Goal: Answer question/provide support: Share knowledge or assist other users

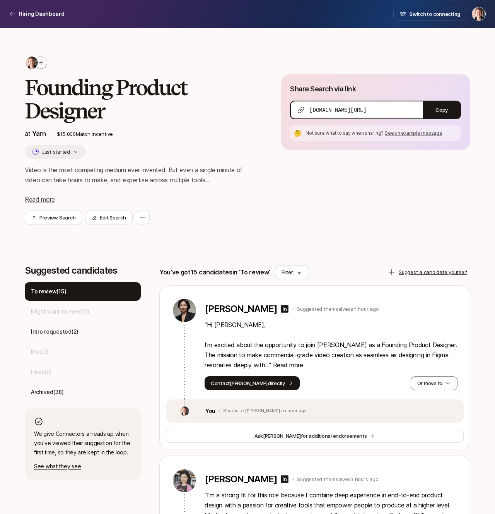
scroll to position [63, 0]
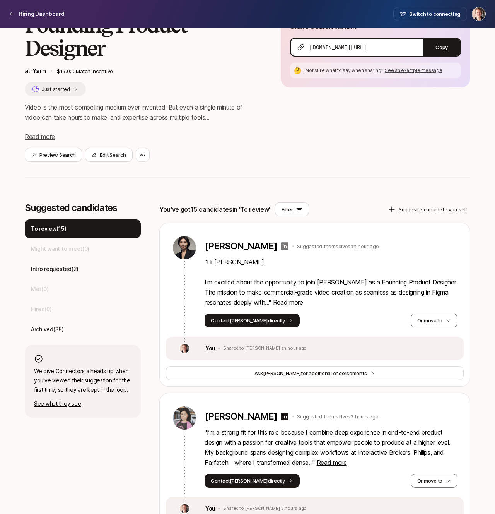
click at [281, 244] on icon at bounding box center [285, 246] width 8 height 8
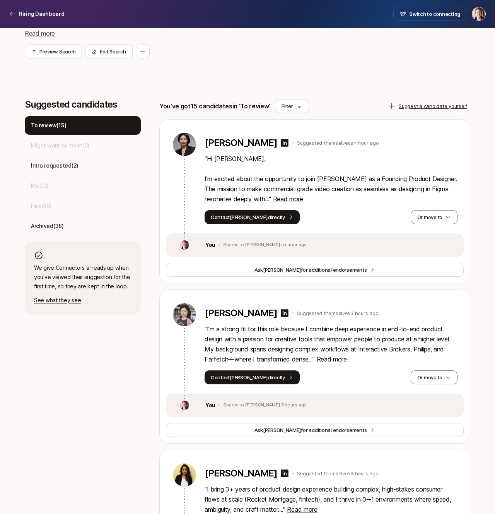
scroll to position [167, 0]
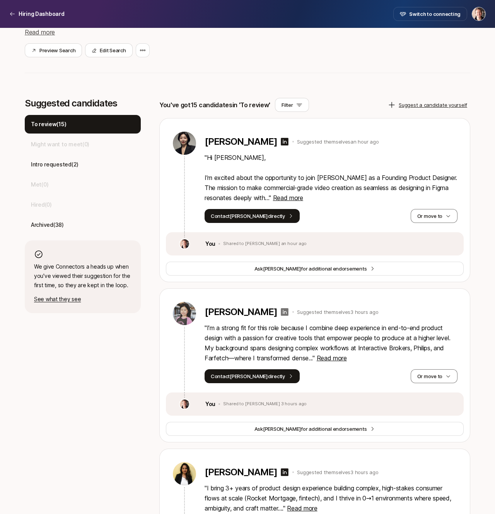
click at [281, 310] on icon at bounding box center [285, 312] width 8 height 8
click at [417, 212] on button "Or move to" at bounding box center [434, 216] width 47 height 14
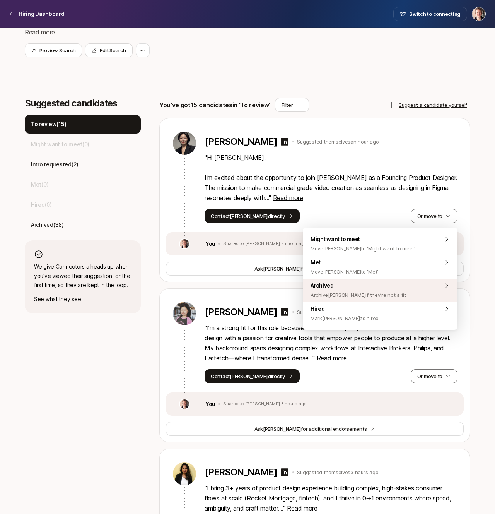
click at [360, 281] on span "Archived Archive [PERSON_NAME] if they're not a fit" at bounding box center [359, 290] width 96 height 19
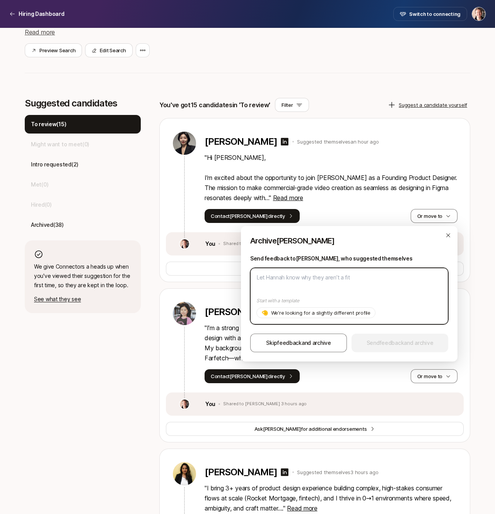
click at [356, 278] on textarea at bounding box center [349, 296] width 198 height 56
type textarea "H"
type textarea "x"
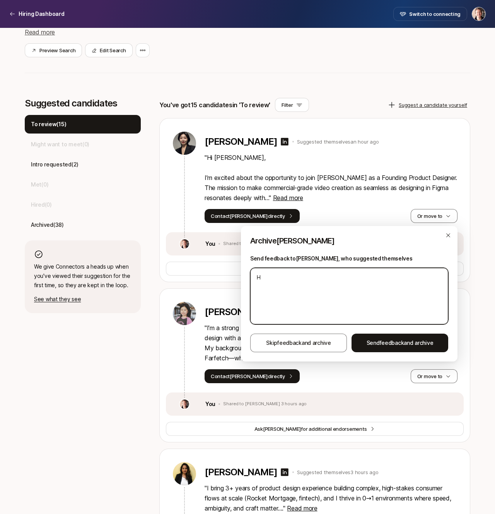
type textarea "Hi"
type textarea "x"
type textarea "Hi"
type textarea "x"
type textarea "Hi H"
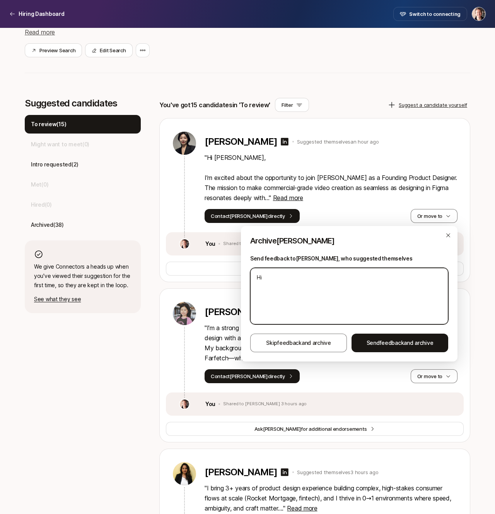
type textarea "x"
type textarea "Hi Ha"
type textarea "x"
type textarea "Hi [PERSON_NAME]"
type textarea "x"
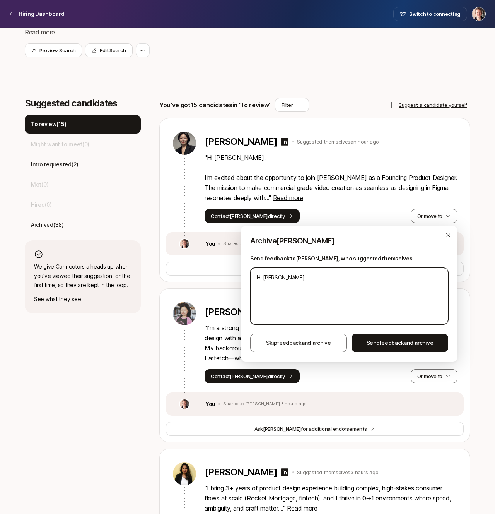
type textarea "Hi [PERSON_NAME]"
type textarea "x"
type textarea "Hi [PERSON_NAME]"
type textarea "x"
type textarea "Hi [PERSON_NAME]"
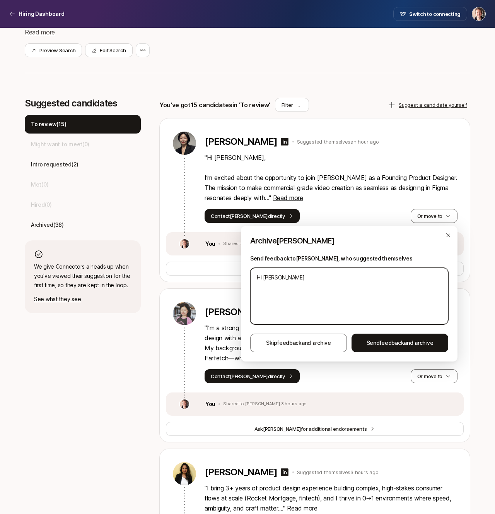
type textarea "x"
type textarea "Hi [PERSON_NAME]"
type textarea "x"
type textarea "Hi [PERSON_NAME] ,"
type textarea "x"
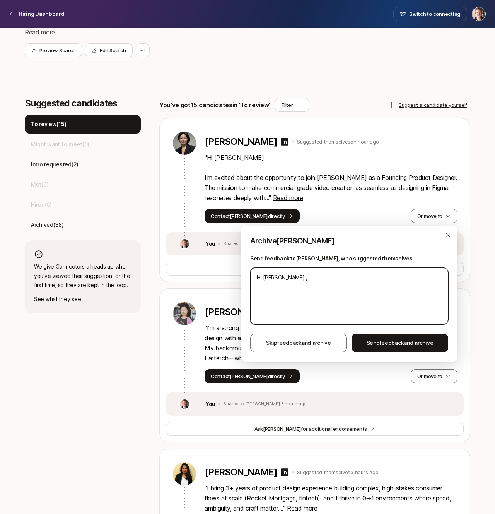
type textarea "Hi [PERSON_NAME]"
type textarea "x"
type textarea "Hi [PERSON_NAME]"
type textarea "x"
type textarea "Hi [PERSON_NAME],"
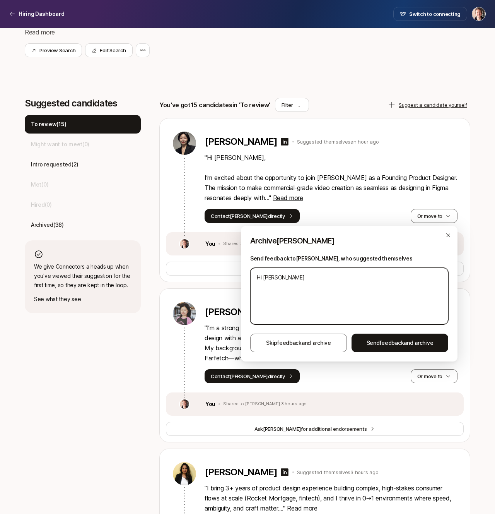
type textarea "x"
type textarea "Hi [PERSON_NAME],"
type textarea "x"
type textarea "Hi [PERSON_NAME], t"
type textarea "x"
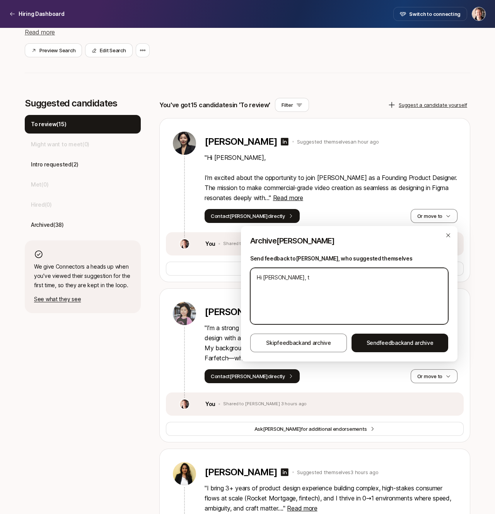
type textarea "Hi [PERSON_NAME], th"
type textarea "x"
type textarea "Hi [PERSON_NAME], tha"
type textarea "x"
type textarea "Hi [PERSON_NAME], than"
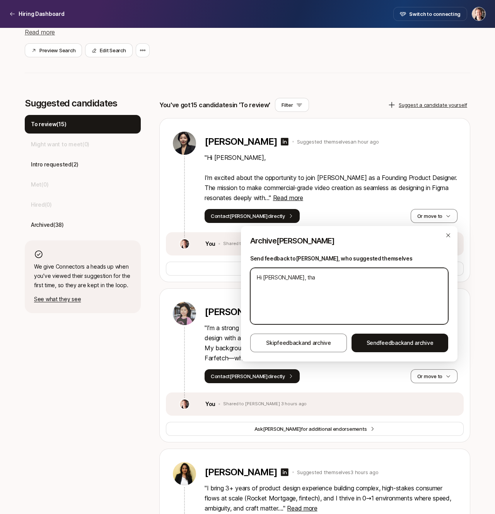
type textarea "x"
type textarea "Hi [PERSON_NAME], thank"
type textarea "x"
type textarea "Hi [PERSON_NAME], thanks"
type textarea "x"
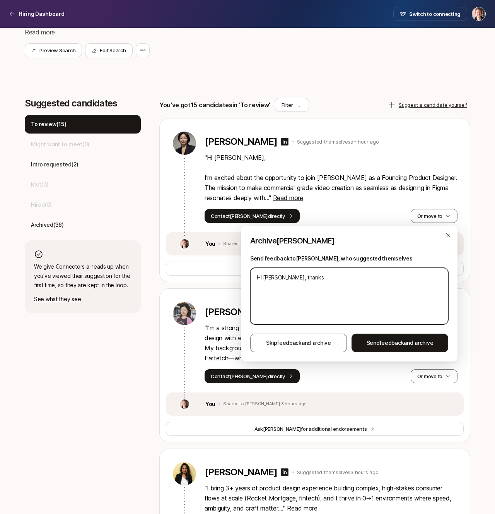
type textarea "Hi [PERSON_NAME], thanks"
type textarea "x"
type textarea "Hi [PERSON_NAME], thanks s"
type textarea "x"
type textarea "Hi [PERSON_NAME], thanks so"
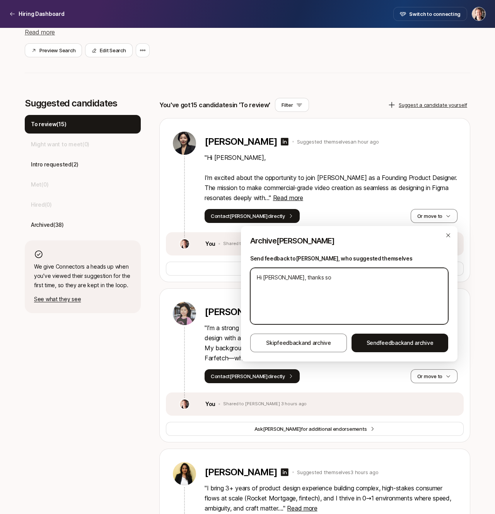
type textarea "x"
type textarea "Hi [PERSON_NAME], thanks so"
type textarea "x"
type textarea "Hi [PERSON_NAME], thanks so m"
type textarea "x"
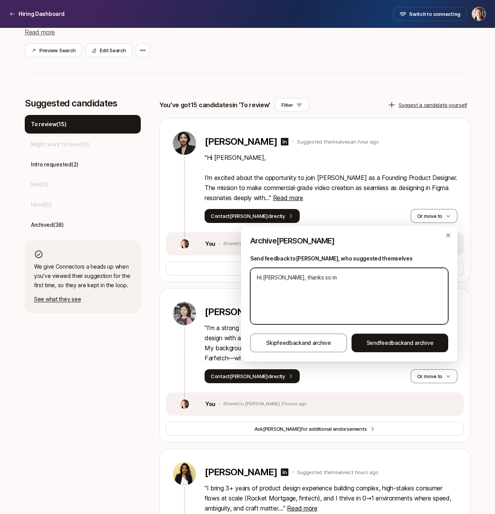
type textarea "Hi [PERSON_NAME], thanks so mu"
type textarea "x"
type textarea "Hi [PERSON_NAME], thanks so muc"
type textarea "x"
type textarea "Hi [PERSON_NAME], thanks so much"
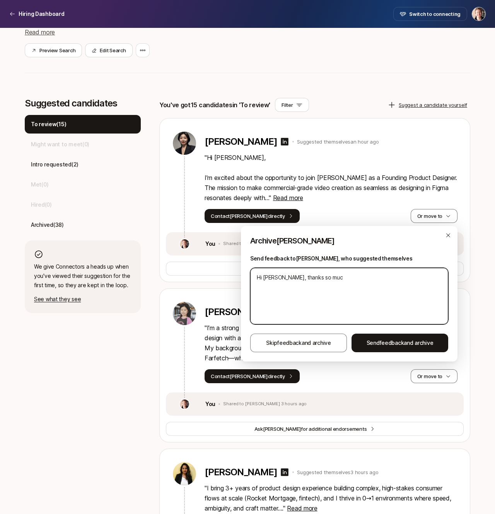
type textarea "x"
type textarea "Hi [PERSON_NAME], thanks so much"
type textarea "x"
type textarea "Hi [PERSON_NAME], thanks so much f"
type textarea "x"
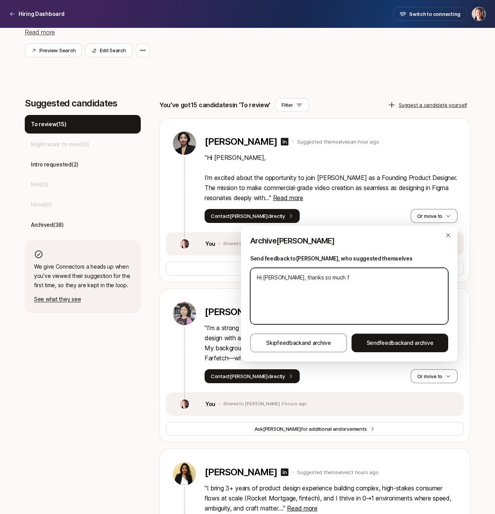
type textarea "Hi [PERSON_NAME], thanks so much fo"
type textarea "x"
type textarea "Hi [PERSON_NAME], thanks so much for"
type textarea "x"
type textarea "Hi [PERSON_NAME], thanks so much for"
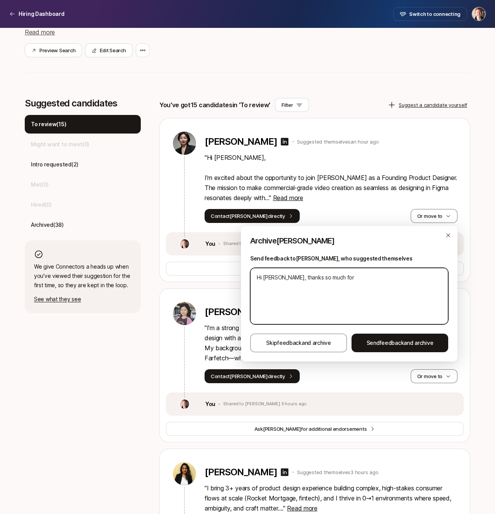
type textarea "x"
type textarea "Hi [PERSON_NAME], thanks so much for u"
type textarea "x"
type textarea "Hi [PERSON_NAME], thanks so much for"
type textarea "x"
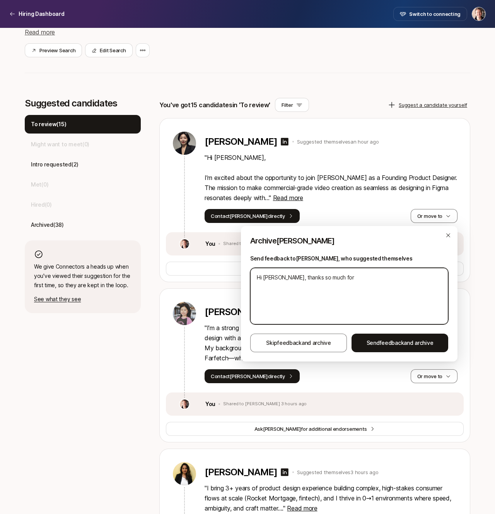
type textarea "Hi [PERSON_NAME], thanks so much for a"
type textarea "x"
type textarea "Hi [PERSON_NAME], thanks so much for ap"
type textarea "x"
type textarea "Hi [PERSON_NAME], thanks so much for app"
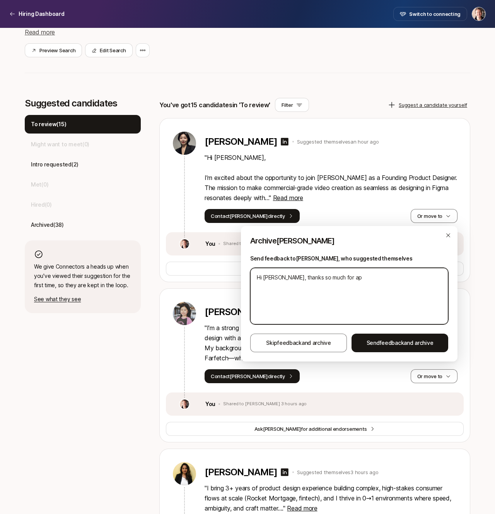
type textarea "x"
type textarea "Hi [PERSON_NAME], thanks so much for appl"
type textarea "x"
type textarea "Hi [PERSON_NAME], thanks so much for apply"
type textarea "x"
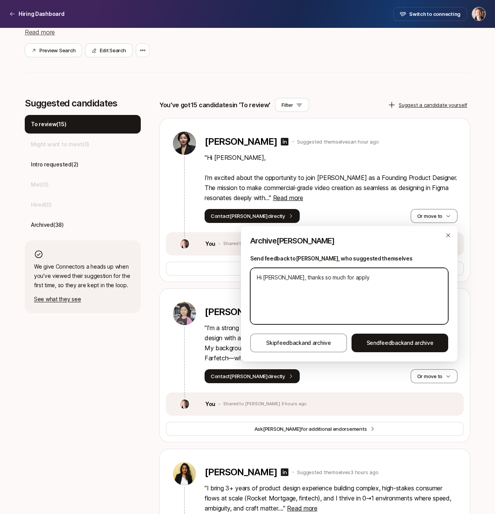
type textarea "Hi [PERSON_NAME], thanks so much for applyi"
type textarea "x"
type textarea "Hi [PERSON_NAME], thanks so much for applyin"
type textarea "x"
type textarea "Hi [PERSON_NAME], thanks so much for applying"
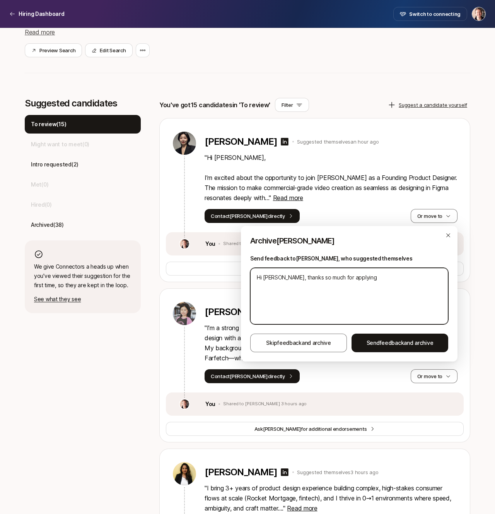
type textarea "x"
type textarea "Hi [PERSON_NAME], thanks so much for applying."
type textarea "x"
type textarea "Hi [PERSON_NAME], thanks so much for applying."
type textarea "x"
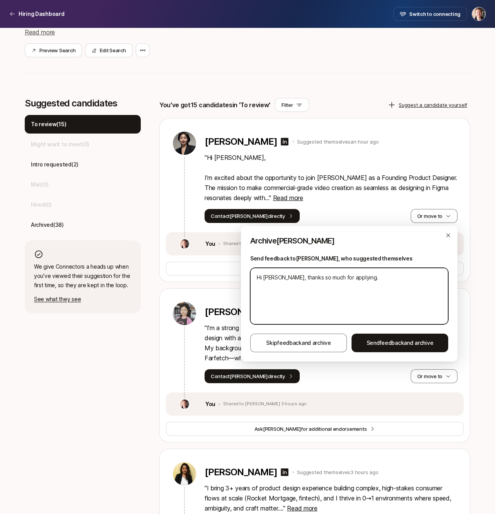
type textarea "Hi [PERSON_NAME], thanks so much for applying. U"
type textarea "x"
type textarea "Hi [PERSON_NAME], thanks so much for applying. Un"
type textarea "x"
type textarea "Hi [PERSON_NAME], thanks so much for applying. Uno"
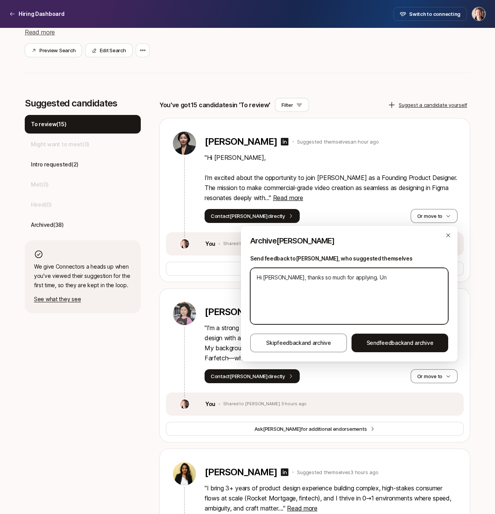
type textarea "x"
type textarea "Hi [PERSON_NAME], thanks so much for applying. Unof"
type textarea "x"
type textarea "Hi [PERSON_NAME], thanks so much for applying. Unofr"
type textarea "x"
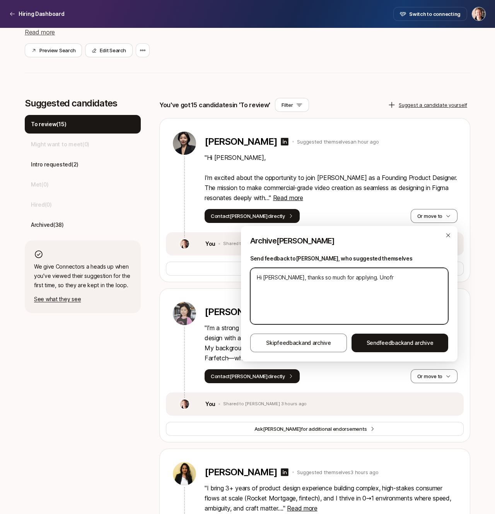
type textarea "Hi [PERSON_NAME], thanks so much for applying. Unof"
type textarea "x"
type textarea "Hi [PERSON_NAME], thanks so much for applying. Uno"
type textarea "x"
type textarea "Hi [PERSON_NAME], thanks so much for applying. Un"
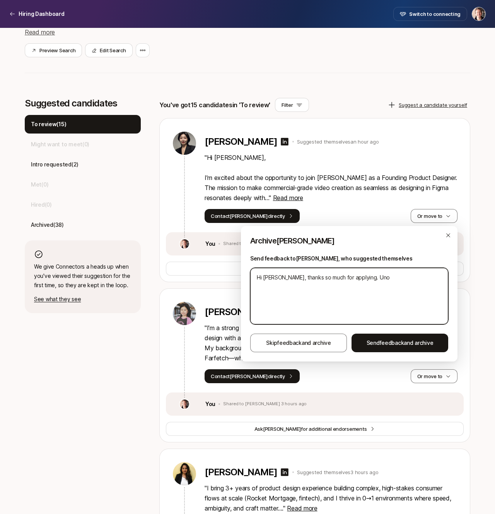
type textarea "x"
type textarea "Hi [PERSON_NAME], thanks so much for applying. Unf"
type textarea "x"
type textarea "Hi [PERSON_NAME], thanks so much for applying. Unfo"
type textarea "x"
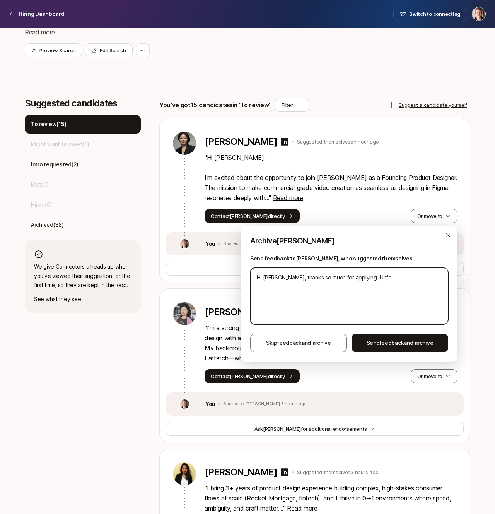
type textarea "Hi [PERSON_NAME], thanks so much for applying. Unfor"
type textarea "x"
type textarea "Hi [PERSON_NAME], thanks so much for applying. [GEOGRAPHIC_DATA]"
type textarea "x"
type textarea "Hi [PERSON_NAME], thanks so much for applying. [GEOGRAPHIC_DATA]"
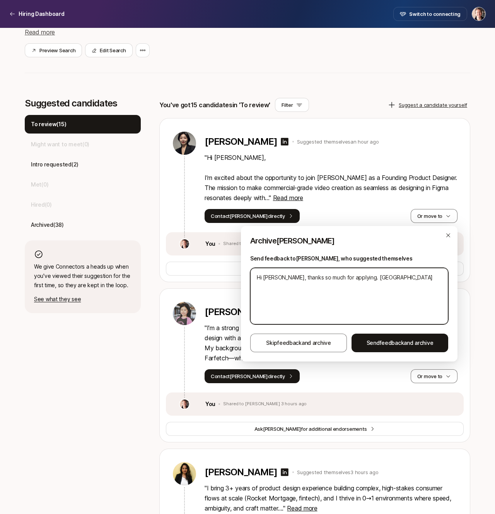
type textarea "x"
type textarea "Hi [PERSON_NAME], thanks so much for applying. [GEOGRAPHIC_DATA]"
type textarea "x"
type textarea "Hi [PERSON_NAME], thanks so much for applying. [GEOGRAPHIC_DATA]"
type textarea "x"
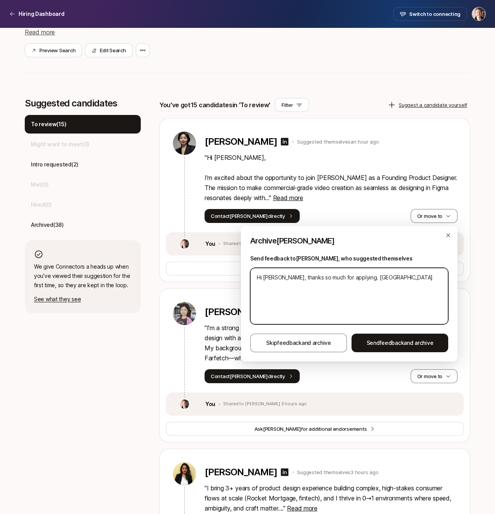
type textarea "Hi [PERSON_NAME], thanks so much for applying. Unfortunat"
type textarea "x"
type textarea "Hi [PERSON_NAME], thanks so much for applying. Unfortunate"
type textarea "x"
type textarea "Hi [PERSON_NAME], thanks so much for applying. Unfortunatel"
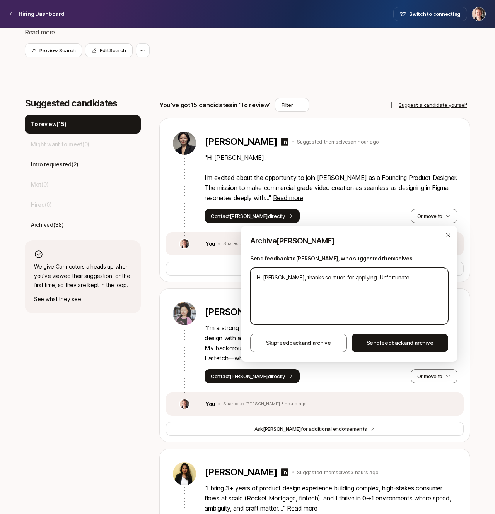
type textarea "x"
type textarea "Hi [PERSON_NAME], thanks so much for applying. Unfortunately"
type textarea "x"
type textarea "Hi [PERSON_NAME], thanks so much for applying. Unfortunately"
type textarea "x"
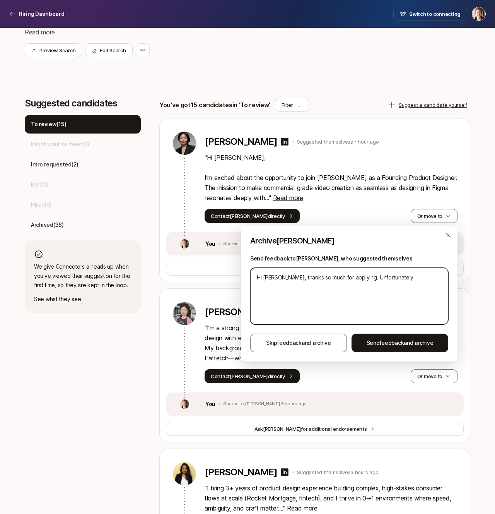
type textarea "Hi [PERSON_NAME], thanks so much for applying. Unfortunately w"
type textarea "x"
type textarea "Hi [PERSON_NAME], thanks so much for applying. Unfortunately we"
type textarea "x"
type textarea "Hi [PERSON_NAME], thanks so much for applying. Unfortunately we"
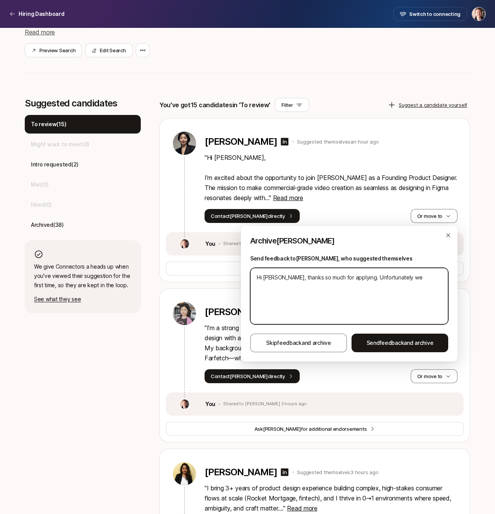
type textarea "x"
type textarea "Hi [PERSON_NAME], thanks so much for applying. Unfortunately we"
type textarea "x"
type textarea "Hi [PERSON_NAME], thanks so much for applying. Unfortunately wev"
type textarea "x"
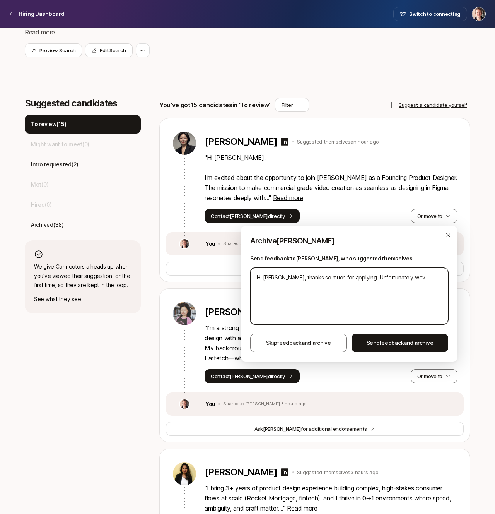
type textarea "Hi [PERSON_NAME], thanks so much for applying. Unfortunately we"
type textarea "x"
type textarea "Hi [PERSON_NAME], thanks so much for applying. Unfortunately we'"
type textarea "x"
type textarea "Hi [PERSON_NAME], thanks so much for applying. Unfortunately we'e"
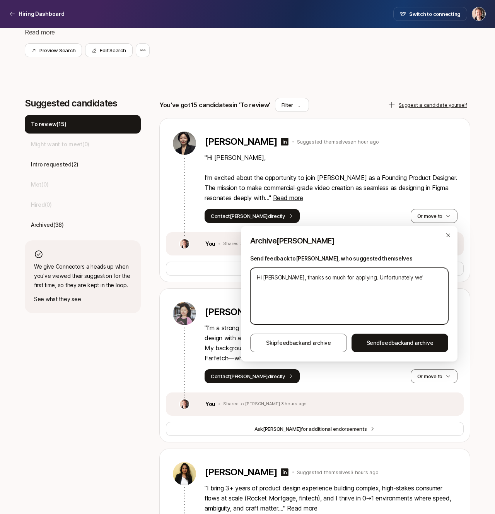
type textarea "x"
type textarea "Hi [PERSON_NAME], thanks so much for applying. Unfortunately we'"
type textarea "x"
type textarea "Hi [PERSON_NAME], thanks so much for applying. Unfortunately we'r"
type textarea "x"
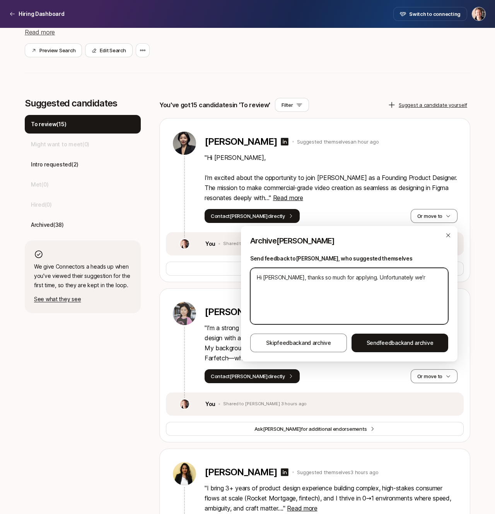
type textarea "Hi [PERSON_NAME], thanks so much for applying. Unfortunately we're"
type textarea "x"
type textarea "Hi [PERSON_NAME], thanks so much for applying. Unfortunately we're"
type textarea "x"
type textarea "Hi [PERSON_NAME], thanks so much for applying. Unfortunately we're o"
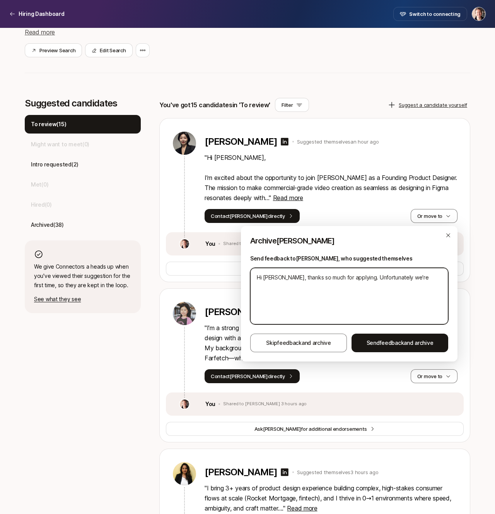
type textarea "x"
type textarea "Hi [PERSON_NAME], thanks so much for applying. Unfortunately we're on"
type textarea "x"
type textarea "Hi [PERSON_NAME], thanks so much for applying. Unfortunately we're onl"
type textarea "x"
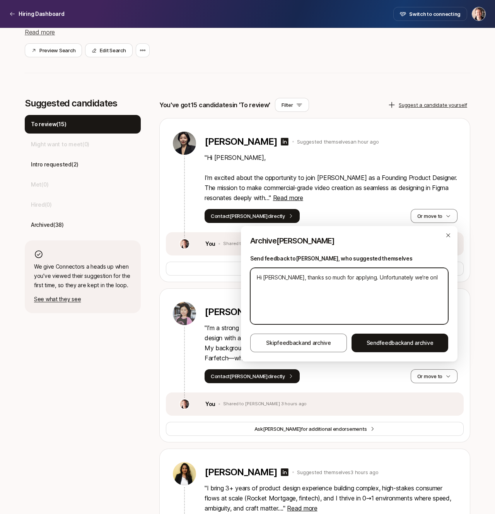
type textarea "Hi [PERSON_NAME], thanks so much for applying. Unfortunately we're only"
type textarea "x"
type textarea "Hi [PERSON_NAME], thanks so much for applying. Unfortunately we're only"
type textarea "x"
type textarea "Hi [PERSON_NAME], thanks so much for applying. Unfortunately we're only h"
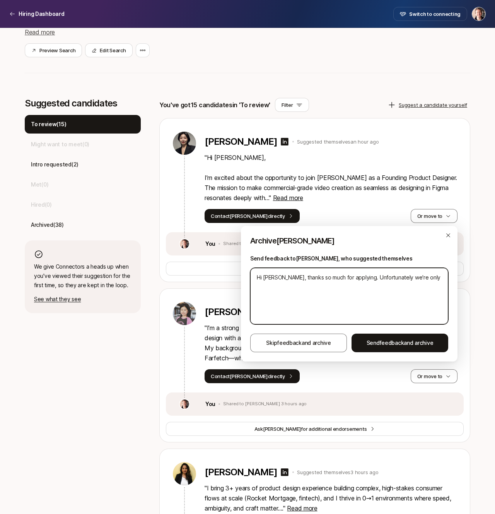
type textarea "x"
type textarea "Hi [PERSON_NAME], thanks so much for applying. Unfortunately we're only hi"
type textarea "x"
type textarea "Hi [PERSON_NAME], thanks so much for applying. Unfortunately we're only hir"
type textarea "x"
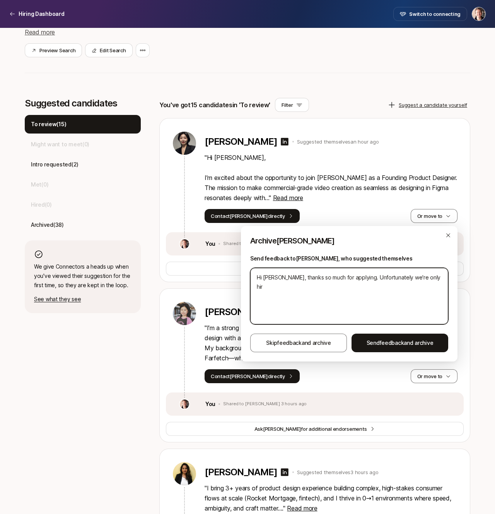
type textarea "Hi [PERSON_NAME], thanks so much for applying. Unfortunately we're only hiri"
type textarea "x"
type textarea "Hi [PERSON_NAME], thanks so much for applying. Unfortunately we're only hirin"
type textarea "x"
type textarea "Hi [PERSON_NAME], thanks so much for applying. Unfortunately we're only hiring"
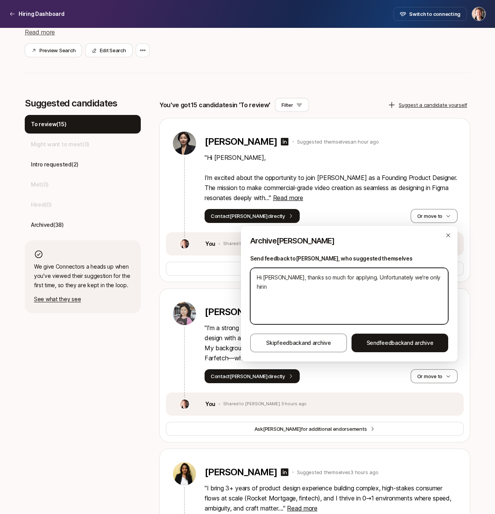
type textarea "x"
type textarea "Hi [PERSON_NAME], thanks so much for applying. Unfortunately we're only hiring"
type textarea "x"
type textarea "Hi [PERSON_NAME], thanks so much for applying. Unfortunately we're only hiring d"
type textarea "x"
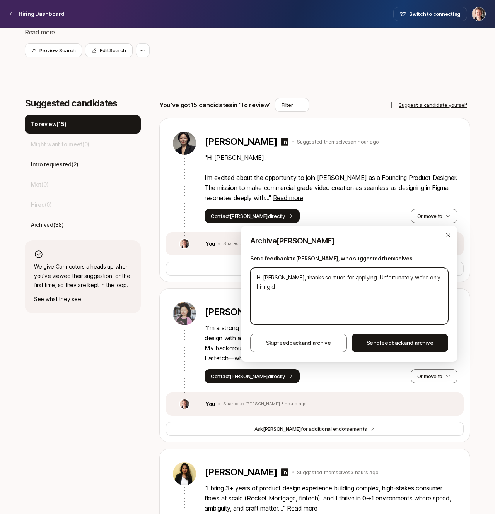
type textarea "Hi [PERSON_NAME], thanks so much for applying. Unfortunately we're only hiring …"
type textarea "x"
type textarea "Hi [PERSON_NAME], thanks so much for applying. Unfortunately we're only hiring …"
type textarea "x"
type textarea "Hi [PERSON_NAME], thanks so much for applying. Unfortunately we're only hiring …"
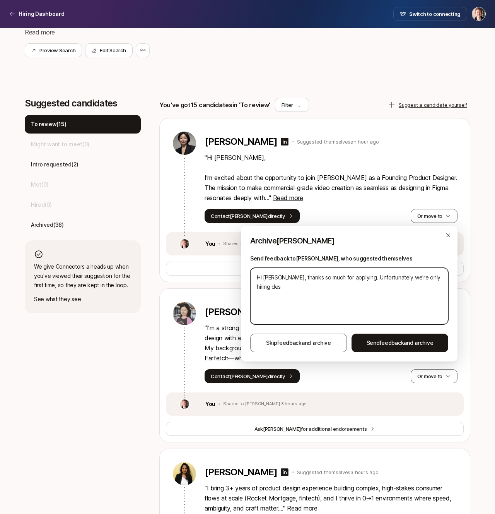
type textarea "x"
type textarea "Hi [PERSON_NAME], thanks so much for applying. Unfortunately we're only hiring …"
type textarea "x"
type textarea "Hi [PERSON_NAME], thanks so much for applying. Unfortunately we're only hiring …"
type textarea "x"
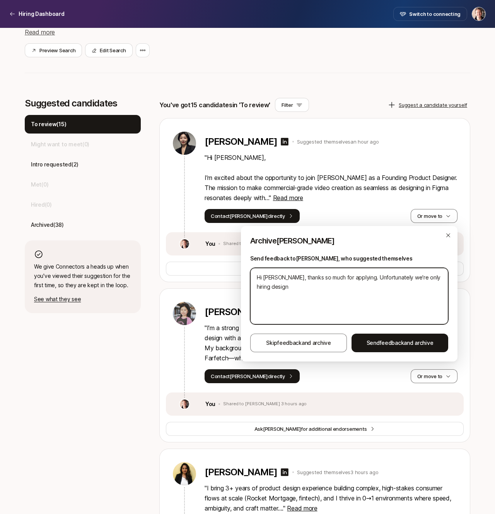
type textarea "Hi [PERSON_NAME], thanks so much for applying. Unfortunately we're only hiring …"
type textarea "x"
type textarea "Hi [PERSON_NAME], thanks so much for applying. Unfortunately we're only hiring …"
type textarea "x"
type textarea "Hi [PERSON_NAME], thanks so much for applying. Unfortunately we're only hiring …"
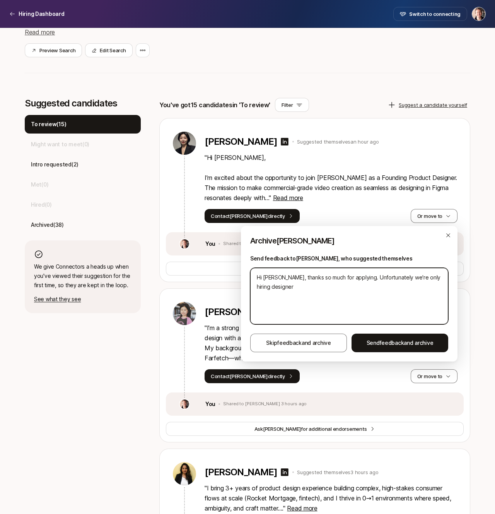
type textarea "x"
type textarea "Hi [PERSON_NAME], thanks so much for applying. Unfortunately we're only hiring …"
type textarea "x"
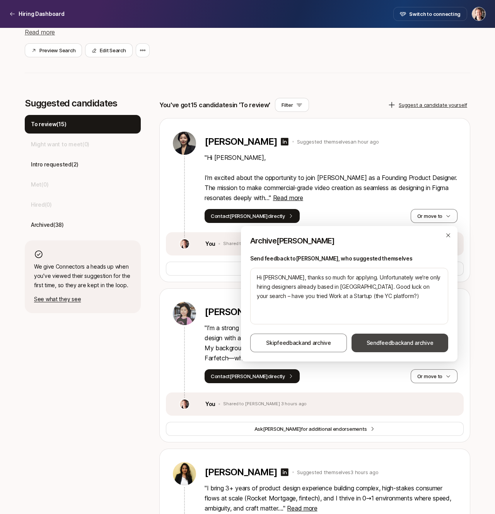
click at [399, 346] on span "Send feedback and archive" at bounding box center [400, 342] width 67 height 9
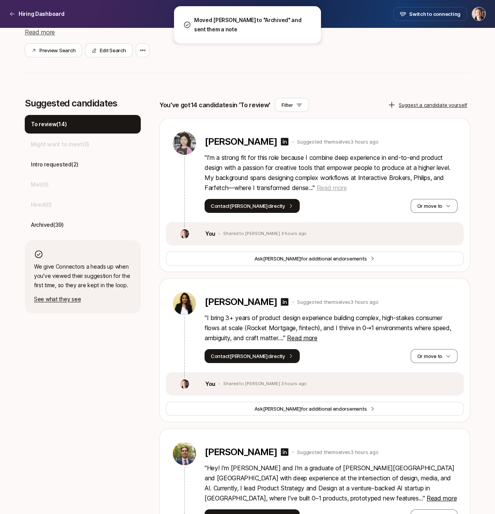
click at [334, 186] on span "Read more" at bounding box center [332, 188] width 30 height 8
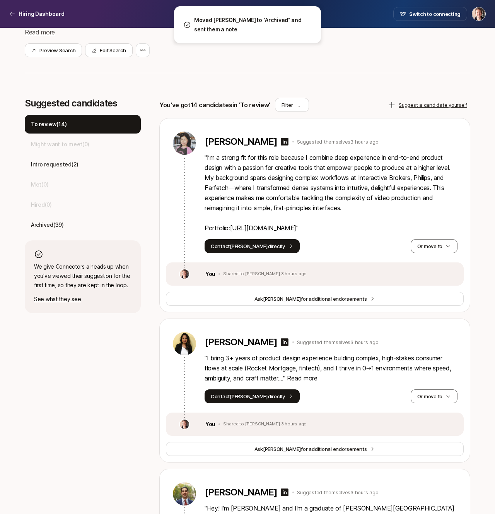
click at [288, 180] on p "" I’m a strong fit for this role because I combine deep experience in end-to-en…" at bounding box center [331, 192] width 253 height 80
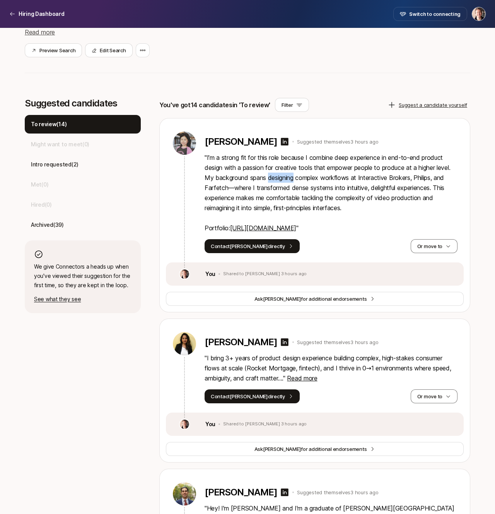
click at [288, 180] on p "" I’m a strong fit for this role because I combine deep experience in end-to-en…" at bounding box center [331, 192] width 253 height 80
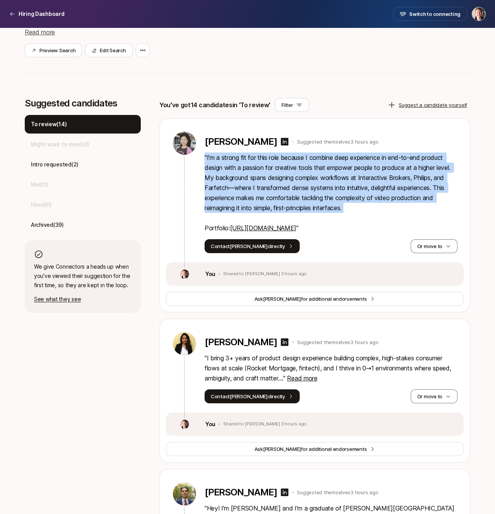
click at [342, 185] on p "" I’m a strong fit for this role because I combine deep experience in end-to-en…" at bounding box center [331, 192] width 253 height 80
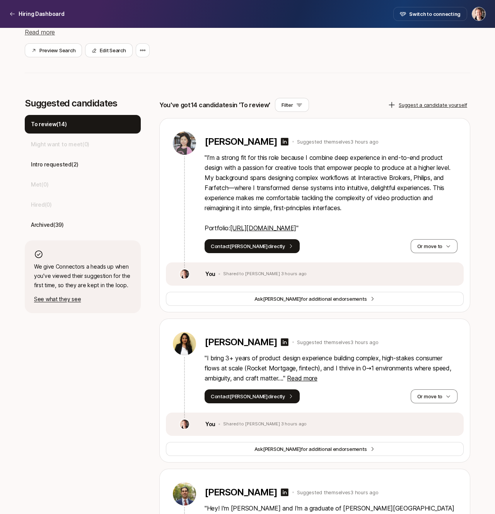
click at [342, 185] on p "" I’m a strong fit for this role because I combine deep experience in end-to-en…" at bounding box center [331, 192] width 253 height 80
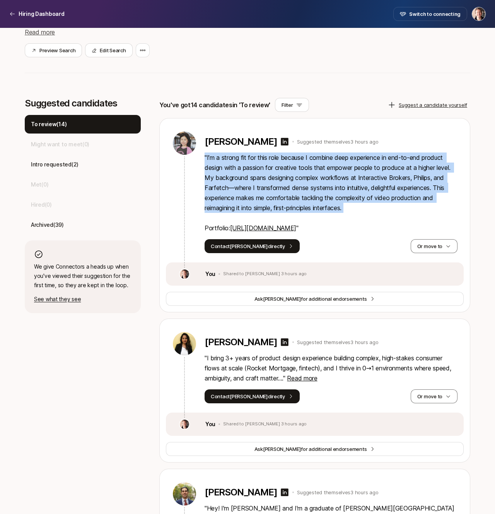
click at [362, 201] on p "" I’m a strong fit for this role because I combine deep experience in end-to-en…" at bounding box center [331, 192] width 253 height 80
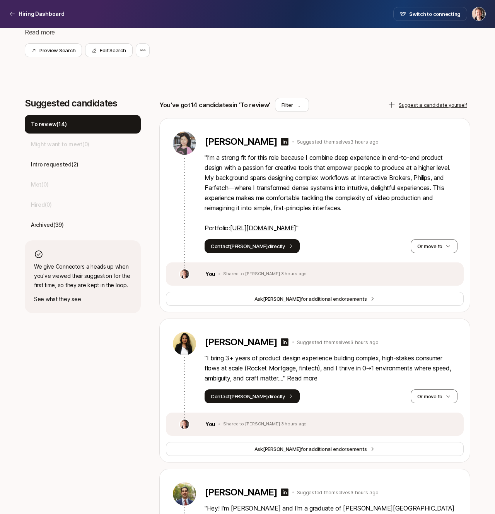
click at [255, 225] on link "[URL][DOMAIN_NAME]" at bounding box center [263, 228] width 66 height 8
click at [439, 248] on button "Or move to" at bounding box center [434, 246] width 47 height 14
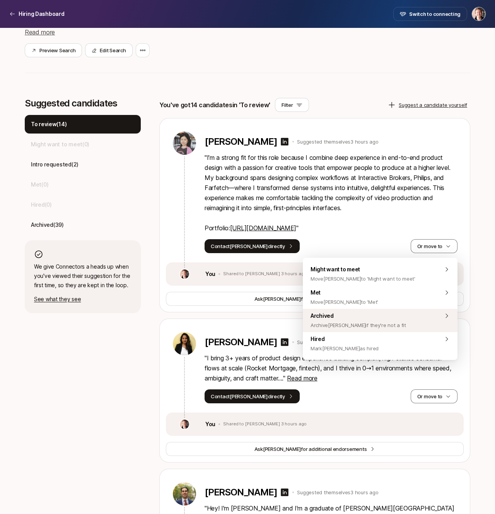
click at [399, 320] on div "Archived Archive [PERSON_NAME] if they're not a fit" at bounding box center [380, 320] width 155 height 23
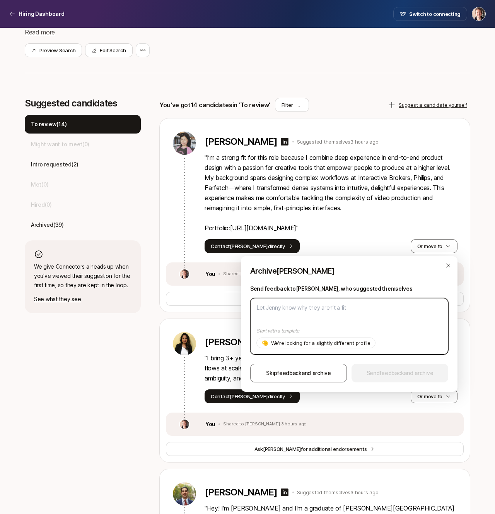
click at [383, 303] on textarea at bounding box center [349, 326] width 198 height 56
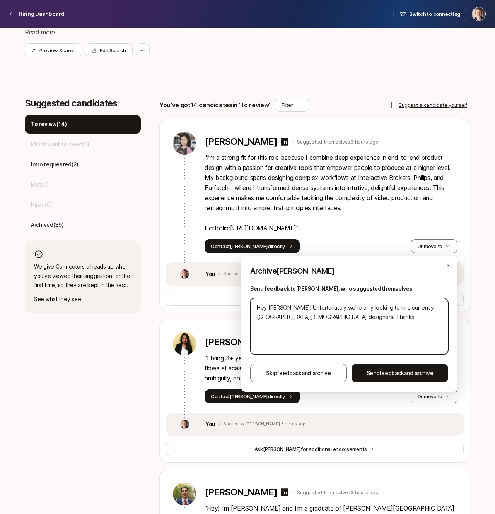
click at [377, 315] on textarea "Hey [PERSON_NAME]! Unfortunately we're only looking to hire currently [GEOGRAPH…" at bounding box center [349, 326] width 198 height 56
click at [394, 309] on textarea "Hey [PERSON_NAME]! Unfortunately we're only looking to hire currently [GEOGRAPH…" at bounding box center [349, 326] width 198 height 56
click at [389, 320] on textarea "Hey [PERSON_NAME]! Unfortunately we're only looking to hire currently [GEOGRAPH…" at bounding box center [349, 326] width 198 height 56
click at [354, 307] on textarea "Hey [PERSON_NAME]! Unfortunately we're only looking to hire currently [GEOGRAPH…" at bounding box center [349, 326] width 198 height 56
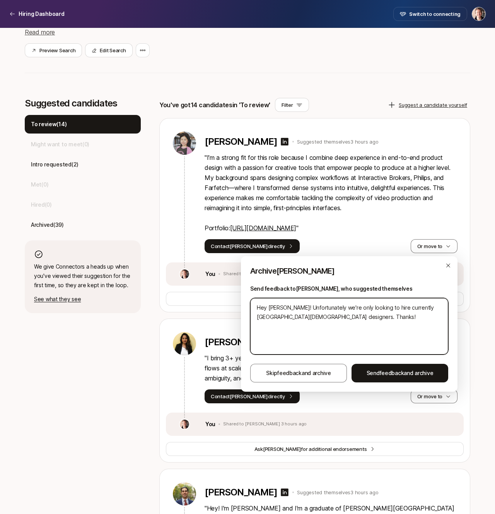
click at [354, 307] on textarea "Hey [PERSON_NAME]! Unfortunately we're only looking to hire currently [GEOGRAPH…" at bounding box center [349, 326] width 198 height 56
click at [283, 316] on textarea "Hey [PERSON_NAME]! Unfortunately we're hiring in-person and unable to relocate …" at bounding box center [349, 326] width 198 height 56
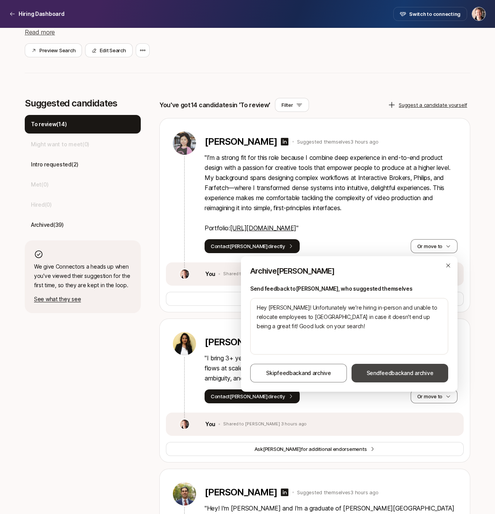
click at [390, 368] on button "Send feedback and archive" at bounding box center [400, 373] width 97 height 19
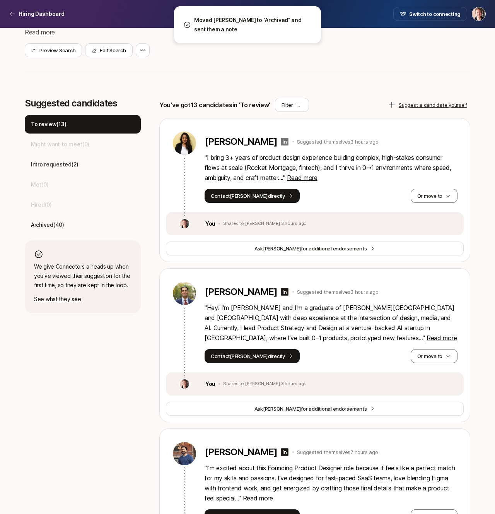
click at [281, 139] on icon at bounding box center [285, 142] width 8 height 8
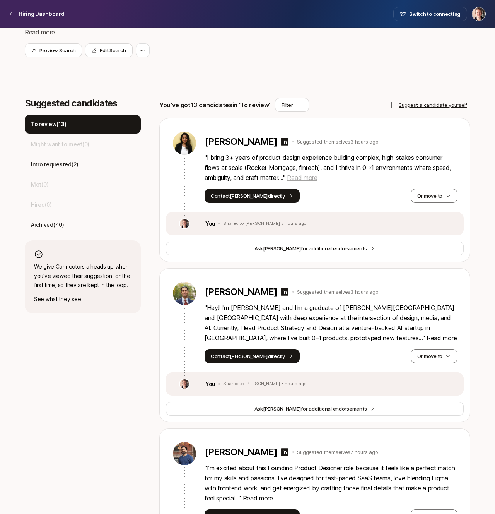
click at [308, 180] on span "Read more" at bounding box center [302, 178] width 30 height 8
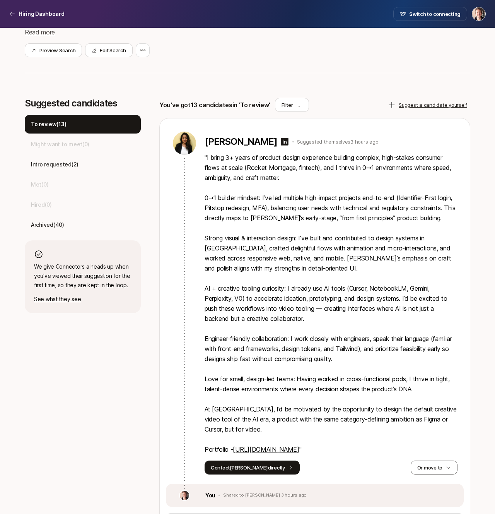
click at [293, 453] on link "[URL][DOMAIN_NAME]" at bounding box center [266, 449] width 66 height 8
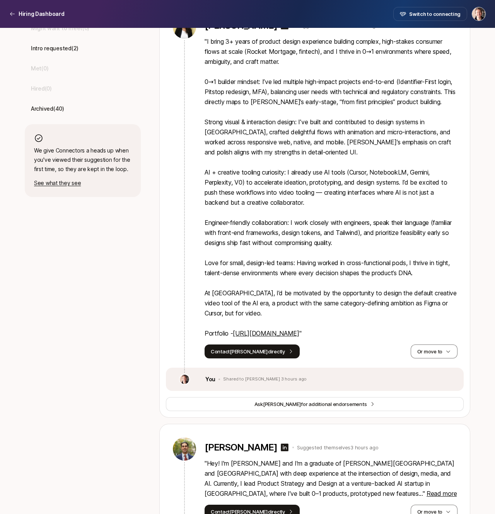
scroll to position [284, 0]
click at [449, 358] on button "Or move to" at bounding box center [434, 351] width 47 height 14
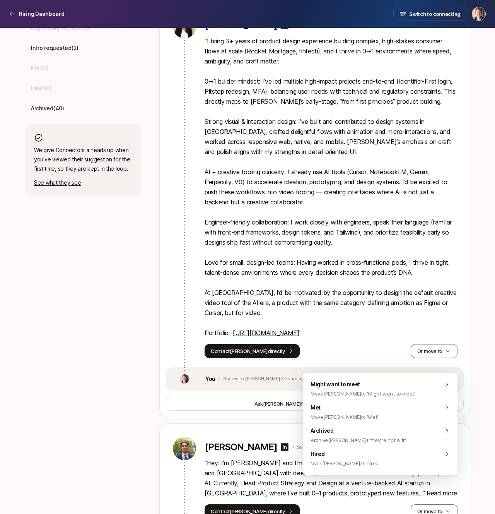
click at [433, 198] on p "" I bring 3+ years of product design experience building complex, high-stakes c…" at bounding box center [331, 187] width 253 height 302
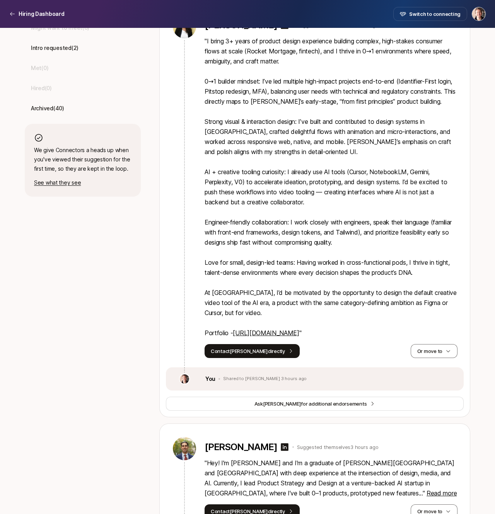
click at [351, 198] on p "" I bring 3+ years of product design experience building complex, high-stakes c…" at bounding box center [331, 187] width 253 height 302
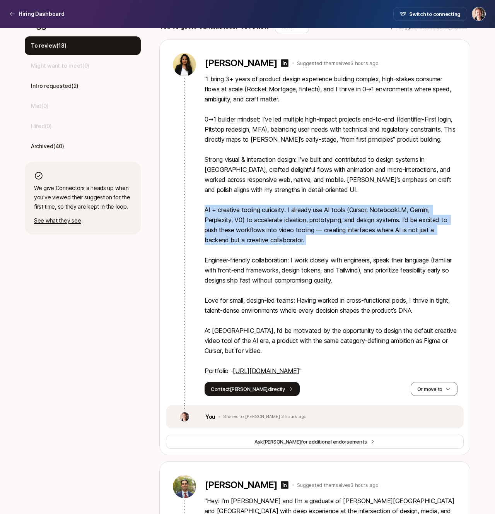
scroll to position [245, 0]
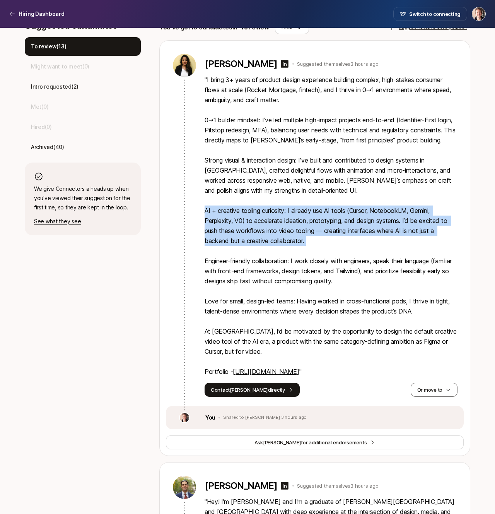
click at [349, 191] on p "" I bring 3+ years of product design experience building complex, high-stakes c…" at bounding box center [331, 226] width 253 height 302
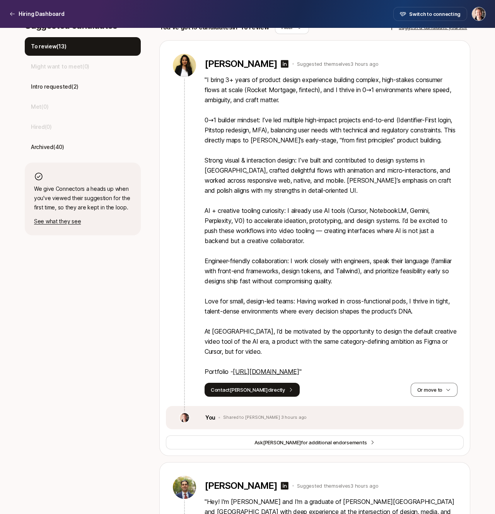
click at [349, 191] on p "" I bring 3+ years of product design experience building complex, high-stakes c…" at bounding box center [331, 226] width 253 height 302
click at [323, 174] on p "" I bring 3+ years of product design experience building complex, high-stakes c…" at bounding box center [331, 226] width 253 height 302
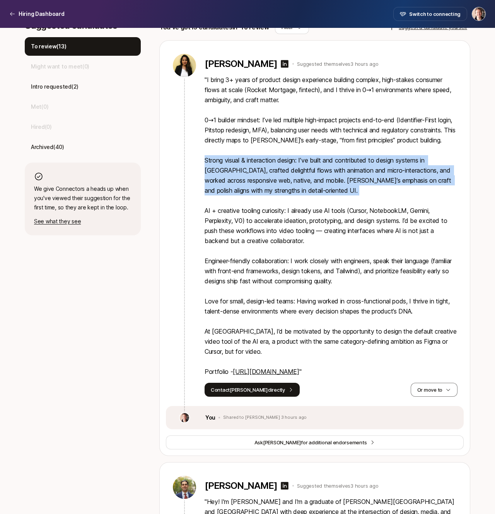
click at [310, 130] on p "" I bring 3+ years of product design experience building complex, high-stakes c…" at bounding box center [331, 226] width 253 height 302
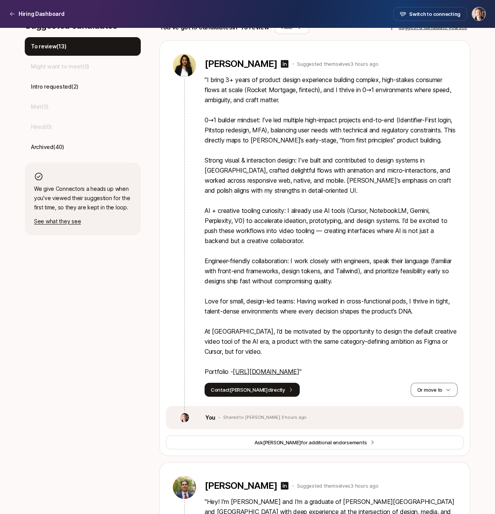
click at [310, 130] on p "" I bring 3+ years of product design experience building complex, high-stakes c…" at bounding box center [331, 226] width 253 height 302
click at [294, 129] on p "" I bring 3+ years of product design experience building complex, high-stakes c…" at bounding box center [331, 226] width 253 height 302
click at [296, 142] on p "" I bring 3+ years of product design experience building complex, high-stakes c…" at bounding box center [331, 226] width 253 height 302
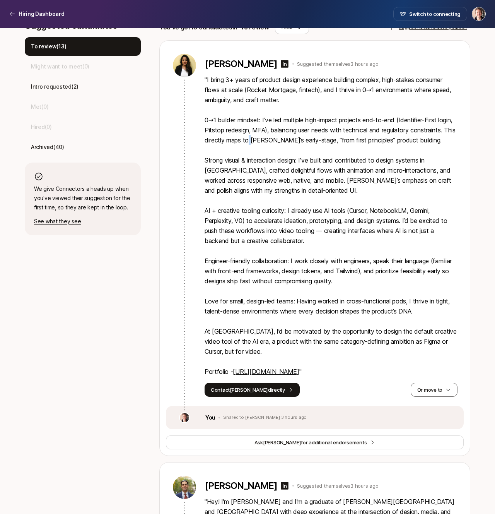
click at [296, 142] on p "" I bring 3+ years of product design experience building complex, high-stakes c…" at bounding box center [331, 226] width 253 height 302
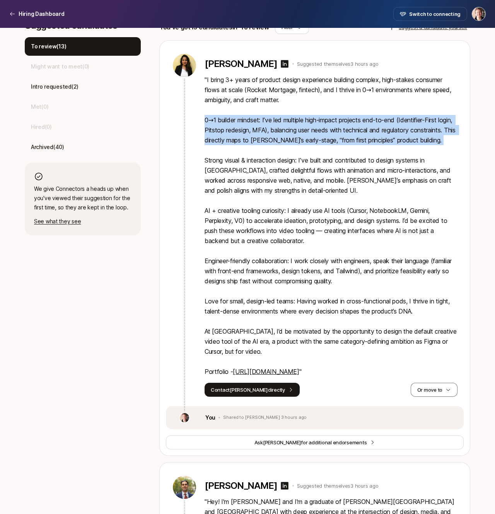
click at [299, 156] on p "" I bring 3+ years of product design experience building complex, high-stakes c…" at bounding box center [331, 226] width 253 height 302
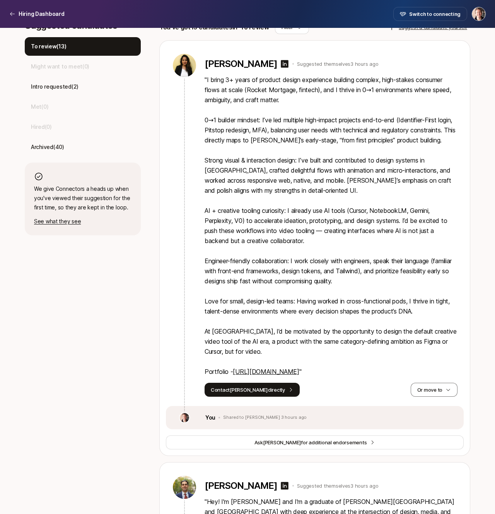
click at [299, 156] on p "" I bring 3+ years of product design experience building complex, high-stakes c…" at bounding box center [331, 226] width 253 height 302
click at [296, 145] on p "" I bring 3+ years of product design experience building complex, high-stakes c…" at bounding box center [331, 226] width 253 height 302
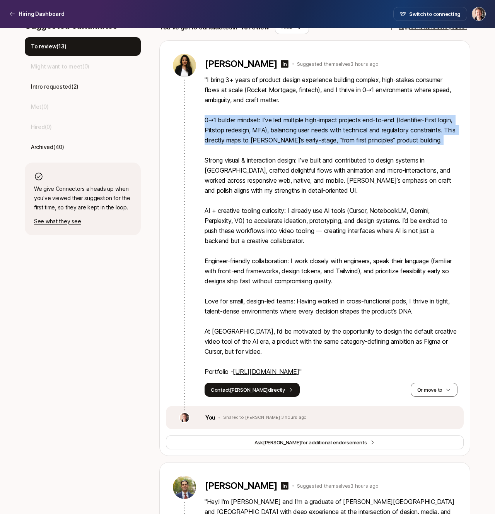
click at [298, 181] on p "" I bring 3+ years of product design experience building complex, high-stakes c…" at bounding box center [331, 226] width 253 height 302
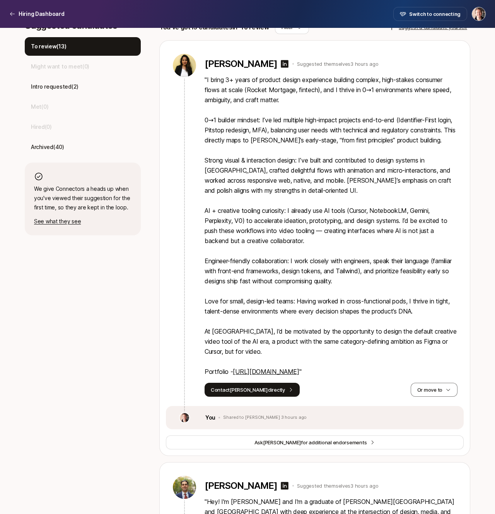
click at [298, 181] on p "" I bring 3+ years of product design experience building complex, high-stakes c…" at bounding box center [331, 226] width 253 height 302
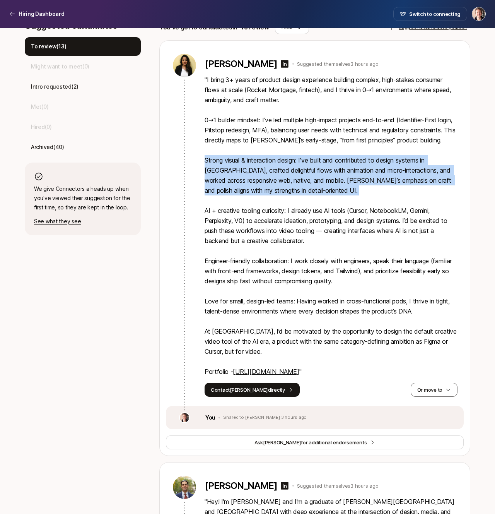
click at [308, 205] on p "" I bring 3+ years of product design experience building complex, high-stakes c…" at bounding box center [331, 226] width 253 height 302
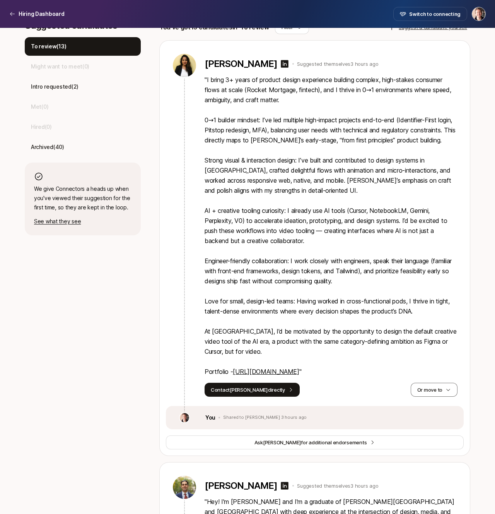
click at [308, 205] on p "" I bring 3+ years of product design experience building complex, high-stakes c…" at bounding box center [331, 226] width 253 height 302
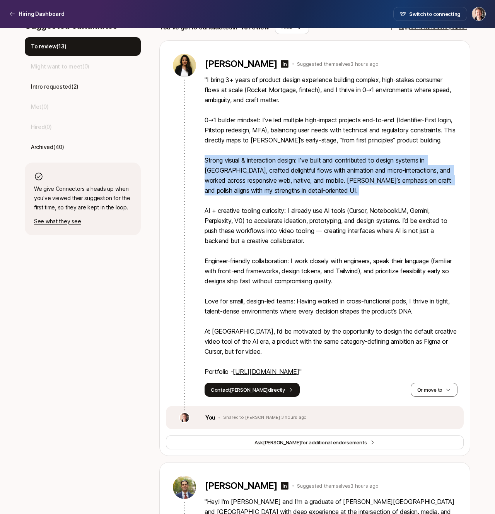
click at [310, 223] on p "" I bring 3+ years of product design experience building complex, high-stakes c…" at bounding box center [331, 226] width 253 height 302
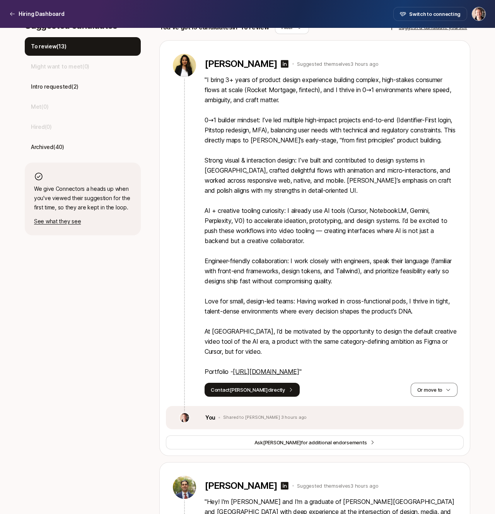
click at [310, 223] on p "" I bring 3+ years of product design experience building complex, high-stakes c…" at bounding box center [331, 226] width 253 height 302
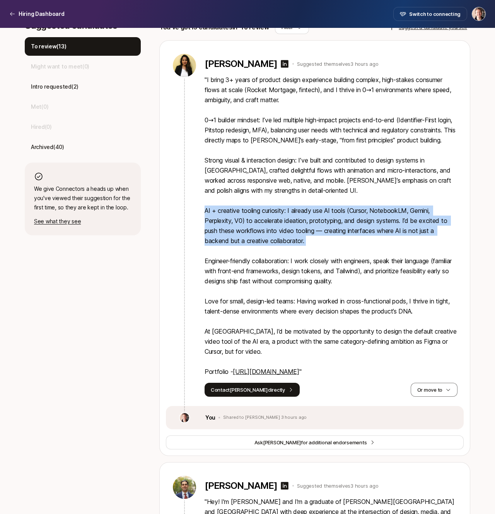
click at [313, 233] on p "" I bring 3+ years of product design experience building complex, high-stakes c…" at bounding box center [331, 226] width 253 height 302
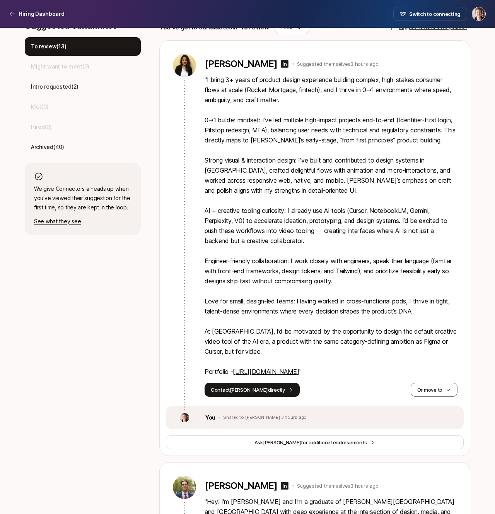
click at [313, 233] on p "" I bring 3+ years of product design experience building complex, high-stakes c…" at bounding box center [331, 226] width 253 height 302
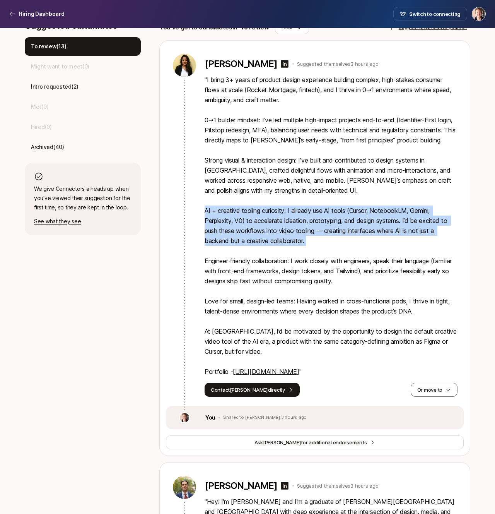
click at [309, 220] on p "" I bring 3+ years of product design experience building complex, high-stakes c…" at bounding box center [331, 226] width 253 height 302
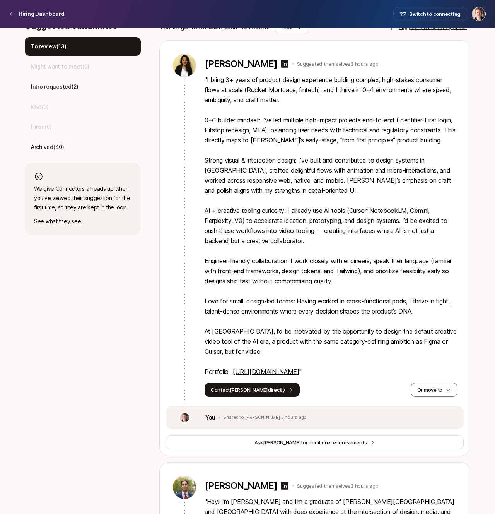
click at [309, 220] on p "" I bring 3+ years of product design experience building complex, high-stakes c…" at bounding box center [331, 226] width 253 height 302
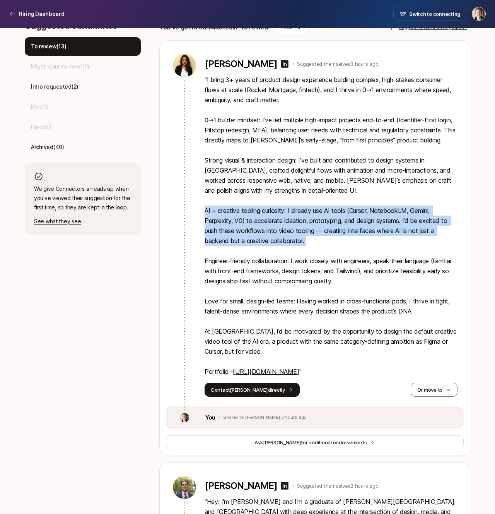
click at [312, 241] on p "" I bring 3+ years of product design experience building complex, high-stakes c…" at bounding box center [331, 226] width 253 height 302
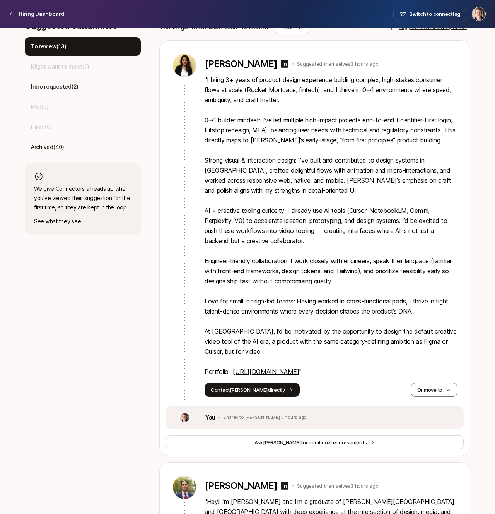
click at [312, 241] on p "" I bring 3+ years of product design experience building complex, high-stakes c…" at bounding box center [331, 226] width 253 height 302
click at [361, 232] on p "" I bring 3+ years of product design experience building complex, high-stakes c…" at bounding box center [331, 226] width 253 height 302
click at [289, 231] on p "" I bring 3+ years of product design experience building complex, high-stakes c…" at bounding box center [331, 226] width 253 height 302
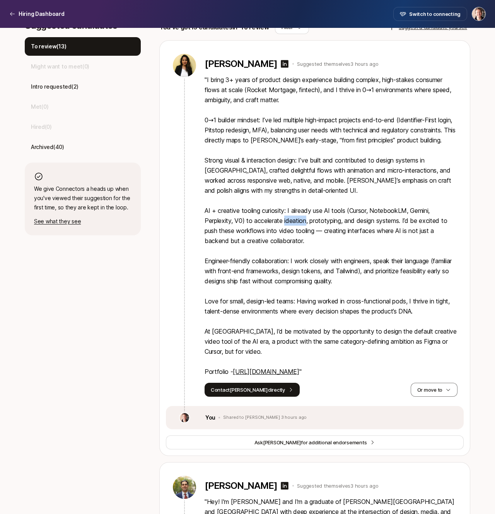
click at [275, 245] on p "" I bring 3+ years of product design experience building complex, high-stakes c…" at bounding box center [331, 226] width 253 height 302
click at [296, 250] on p "" I bring 3+ years of product design experience building complex, high-stakes c…" at bounding box center [331, 226] width 253 height 302
click at [351, 243] on p "" I bring 3+ years of product design experience building complex, high-stakes c…" at bounding box center [331, 226] width 253 height 302
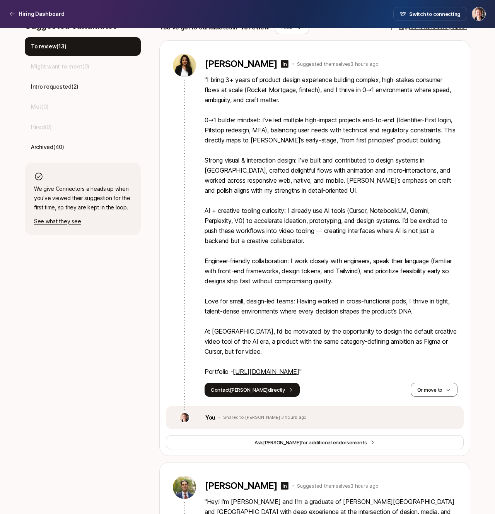
click at [351, 243] on p "" I bring 3+ years of product design experience building complex, high-stakes c…" at bounding box center [331, 226] width 253 height 302
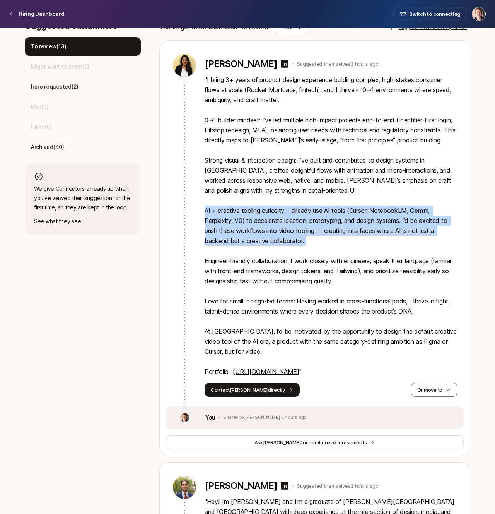
click at [342, 282] on p "" I bring 3+ years of product design experience building complex, high-stakes c…" at bounding box center [331, 226] width 253 height 302
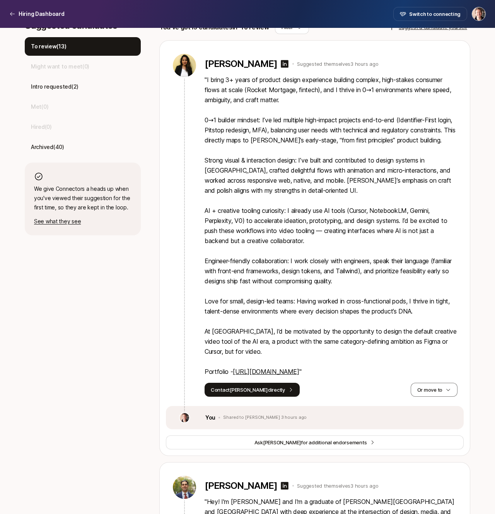
click at [342, 282] on p "" I bring 3+ years of product design experience building complex, high-stakes c…" at bounding box center [331, 226] width 253 height 302
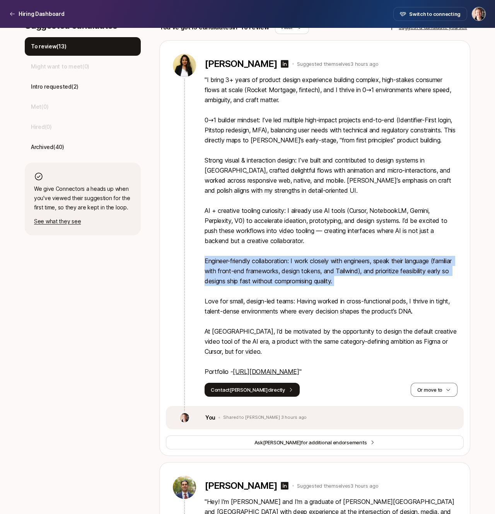
click at [336, 318] on p "" I bring 3+ years of product design experience building complex, high-stakes c…" at bounding box center [331, 226] width 253 height 302
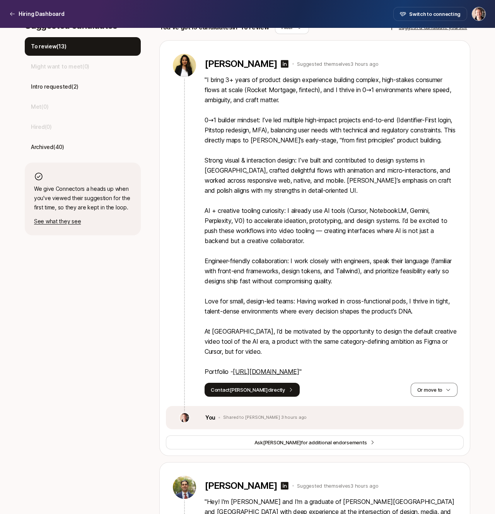
click at [336, 318] on p "" I bring 3+ years of product design experience building complex, high-stakes c…" at bounding box center [331, 226] width 253 height 302
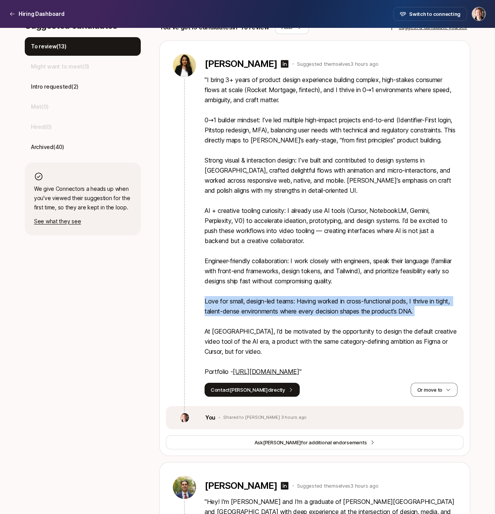
click at [336, 336] on p "" I bring 3+ years of product design experience building complex, high-stakes c…" at bounding box center [331, 226] width 253 height 302
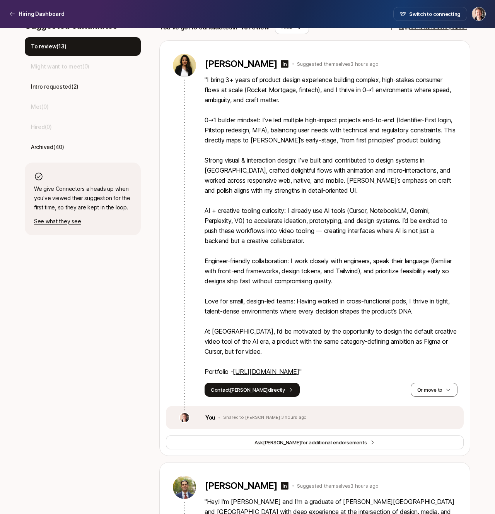
click at [335, 358] on p "" I bring 3+ years of product design experience building complex, high-stakes c…" at bounding box center [331, 226] width 253 height 302
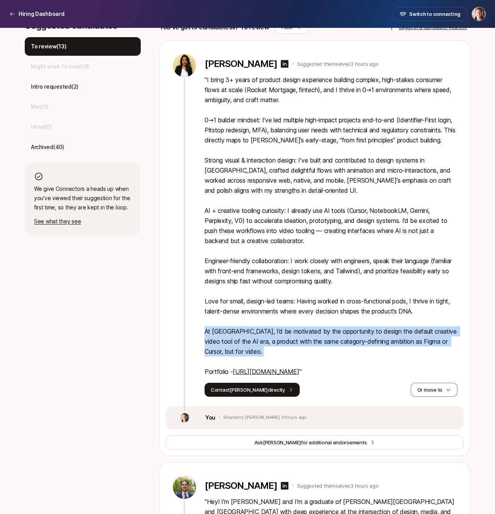
click at [335, 358] on p "" I bring 3+ years of product design experience building complex, high-stakes c…" at bounding box center [331, 226] width 253 height 302
click at [343, 361] on p "" I bring 3+ years of product design experience building complex, high-stakes c…" at bounding box center [331, 226] width 253 height 302
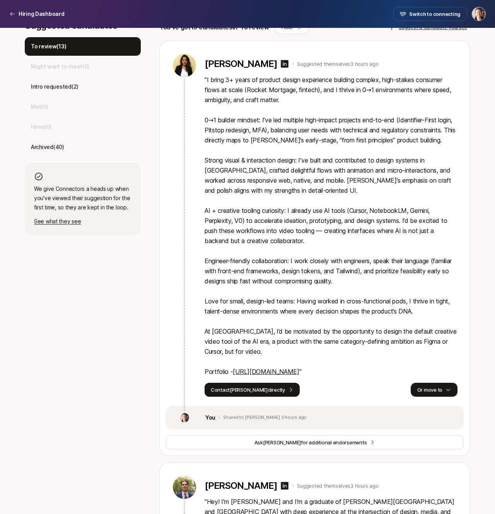
click at [435, 397] on button "Or move to" at bounding box center [434, 390] width 47 height 14
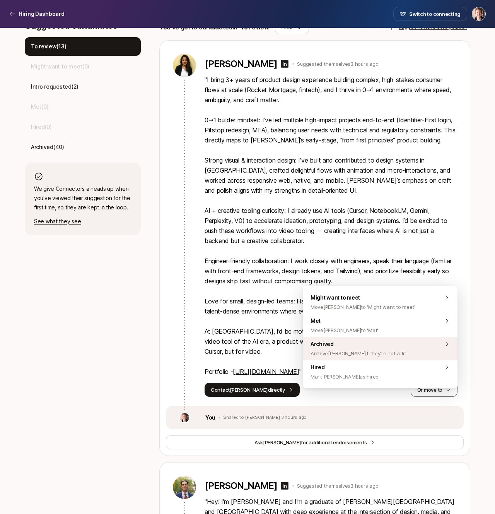
click at [402, 347] on div "Archived Archive [PERSON_NAME] if they're not a fit" at bounding box center [380, 348] width 155 height 23
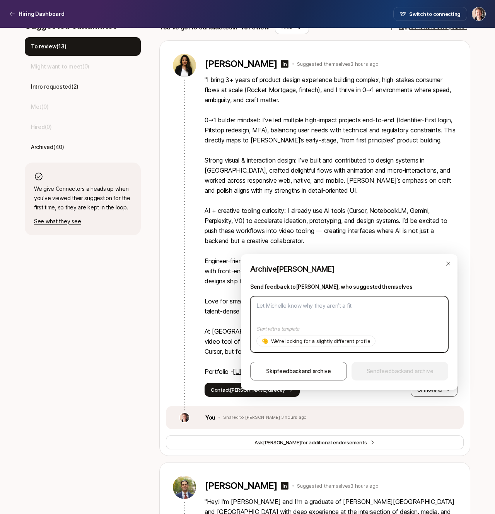
click at [376, 315] on textarea at bounding box center [349, 324] width 198 height 56
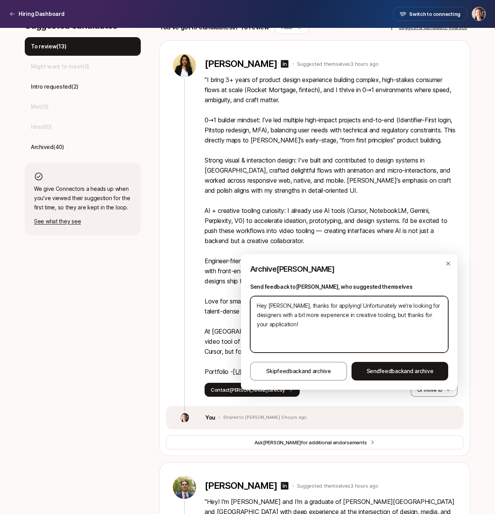
click at [385, 313] on textarea "Hey [PERSON_NAME], thanks for applying! Unfortunately we're looking for designe…" at bounding box center [349, 324] width 198 height 56
click at [375, 314] on textarea "Hey [PERSON_NAME], thanks for applying! Unfortunately we're looking for designe…" at bounding box center [349, 324] width 198 height 56
click at [391, 327] on textarea "Hey [PERSON_NAME], thanks for applying! Unfortunately we're looking for designe…" at bounding box center [349, 324] width 198 height 56
click at [410, 316] on textarea "Hey [PERSON_NAME], thanks for applying! Unfortunately we're looking for designe…" at bounding box center [349, 324] width 198 height 56
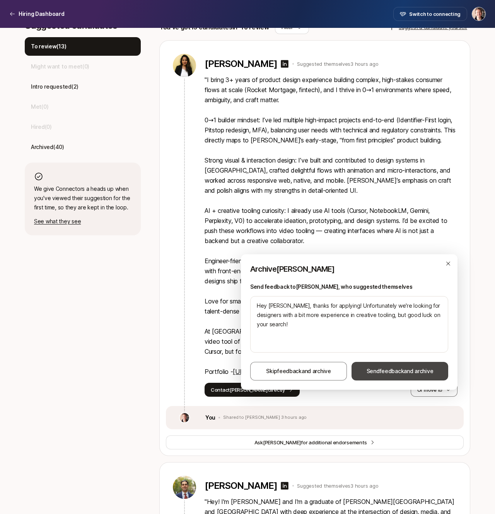
click at [411, 377] on button "Send feedback and archive" at bounding box center [400, 371] width 97 height 19
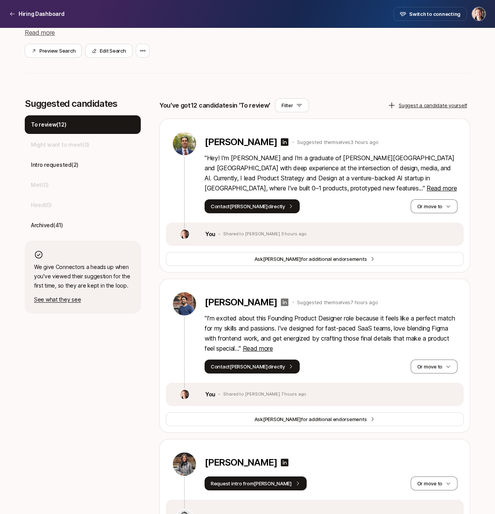
scroll to position [184, 0]
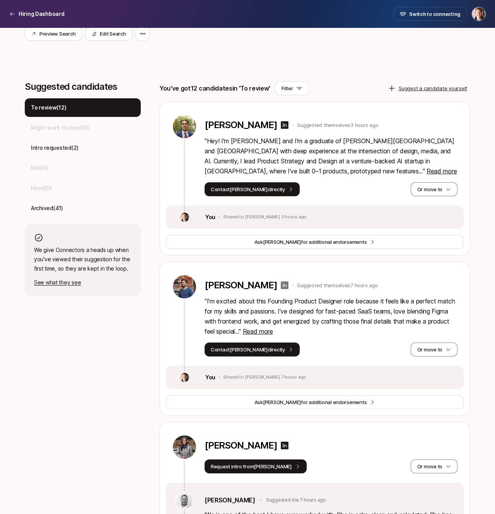
click at [281, 288] on icon at bounding box center [285, 285] width 8 height 8
click at [418, 349] on button "Or move to" at bounding box center [434, 349] width 47 height 14
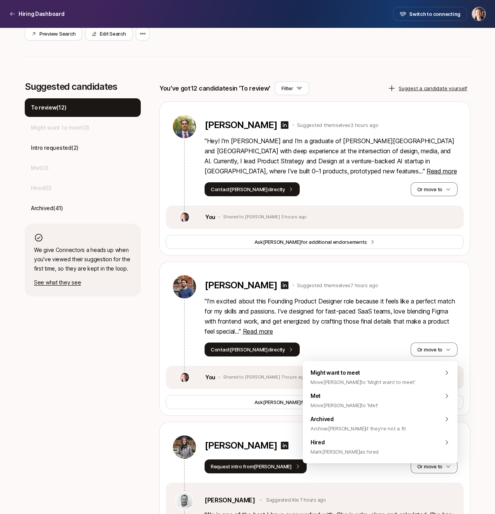
click at [396, 327] on p "" I’m excited about this Founding Product Designer role because it feels like a…" at bounding box center [331, 316] width 253 height 40
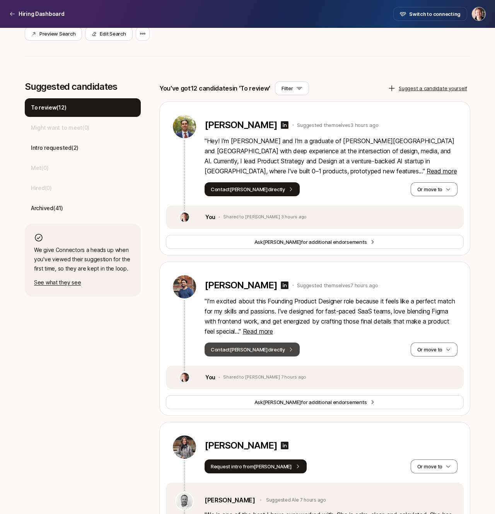
click at [288, 351] on icon at bounding box center [290, 349] width 5 height 5
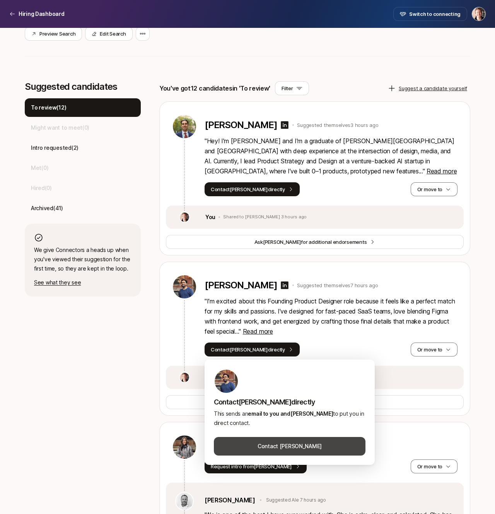
click at [276, 447] on button "Contact [PERSON_NAME]" at bounding box center [290, 446] width 152 height 19
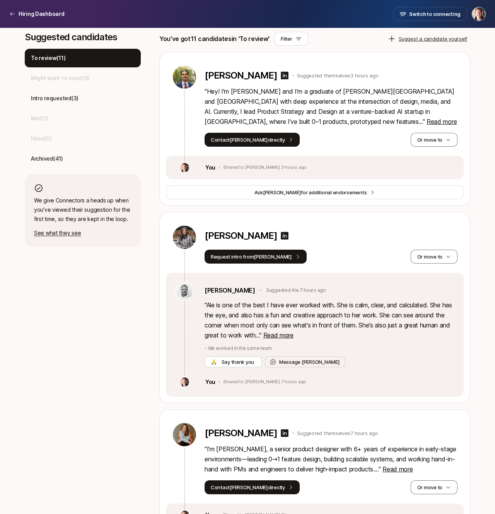
scroll to position [348, 0]
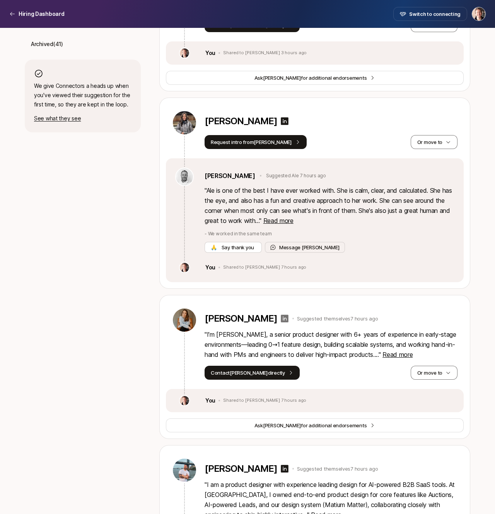
click at [281, 322] on icon at bounding box center [285, 319] width 8 height 8
click at [409, 356] on span "Read more" at bounding box center [398, 355] width 30 height 8
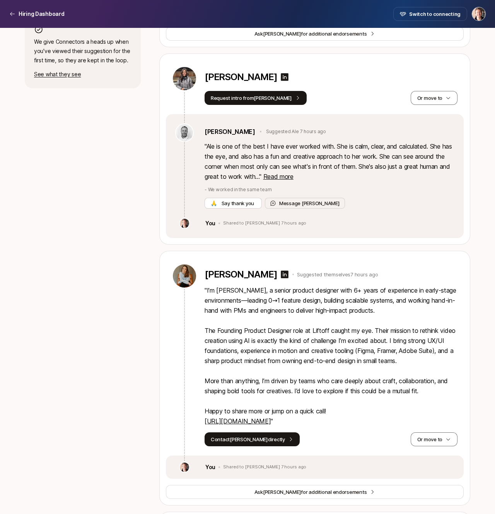
scroll to position [414, 0]
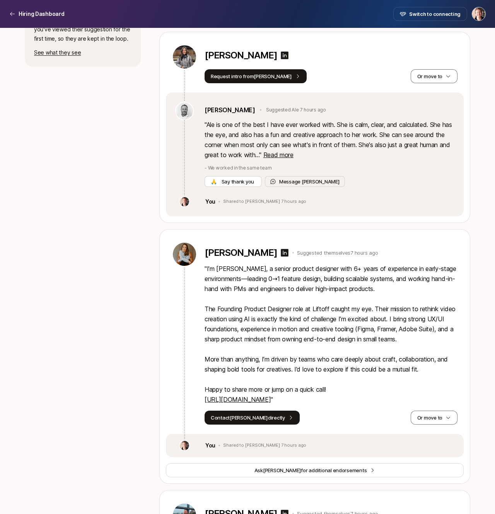
click at [271, 403] on link "[URL][DOMAIN_NAME]" at bounding box center [238, 399] width 66 height 8
click at [444, 424] on button "Or move to" at bounding box center [434, 418] width 47 height 14
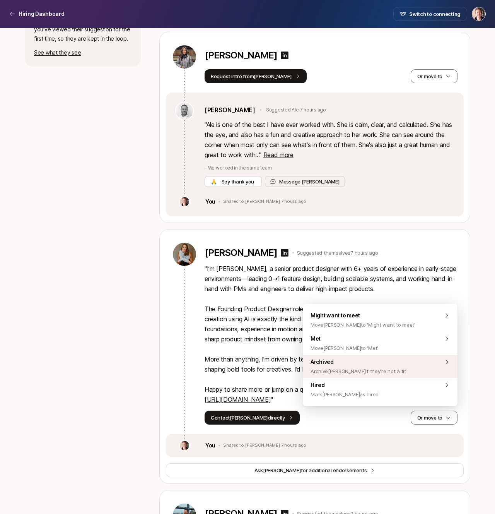
click at [378, 368] on span "Archive [PERSON_NAME] if they're not a fit" at bounding box center [359, 370] width 96 height 9
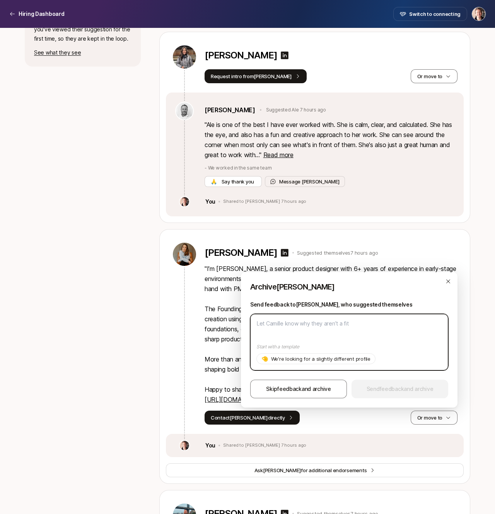
click at [346, 332] on textarea at bounding box center [349, 342] width 198 height 56
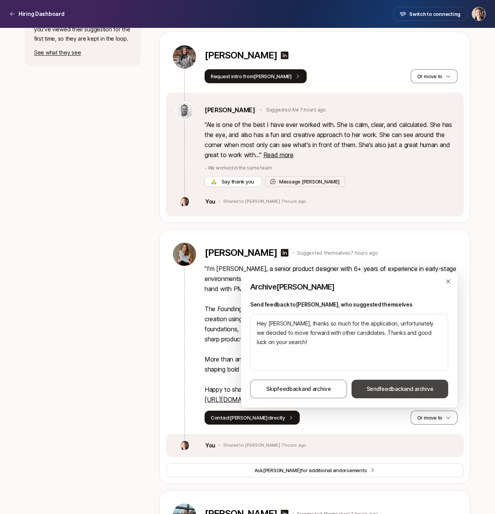
click at [407, 388] on span "Send feedback and archive" at bounding box center [400, 388] width 67 height 9
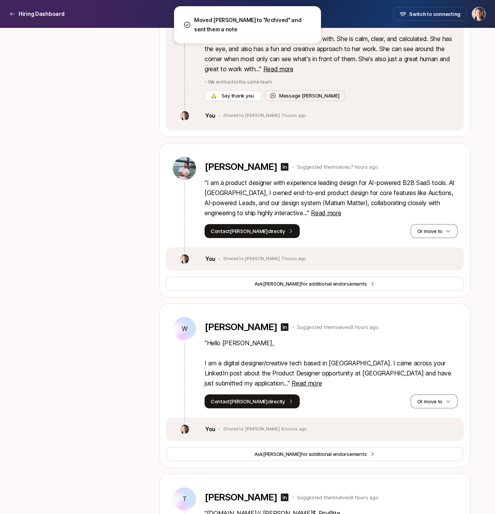
scroll to position [500, 0]
click at [292, 380] on span "Read more" at bounding box center [307, 383] width 30 height 8
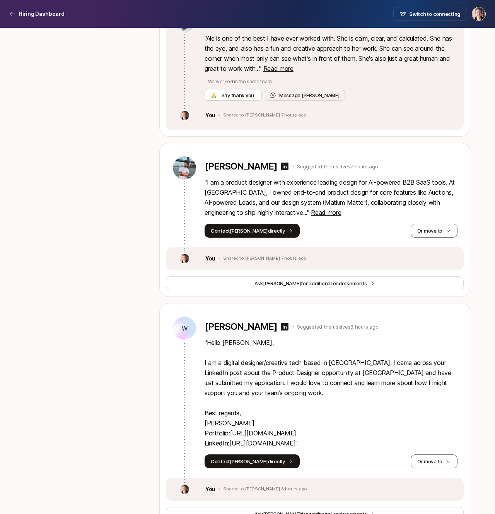
click at [255, 432] on link "[URL][DOMAIN_NAME]" at bounding box center [263, 433] width 66 height 8
click at [433, 460] on button "Or move to" at bounding box center [434, 461] width 47 height 14
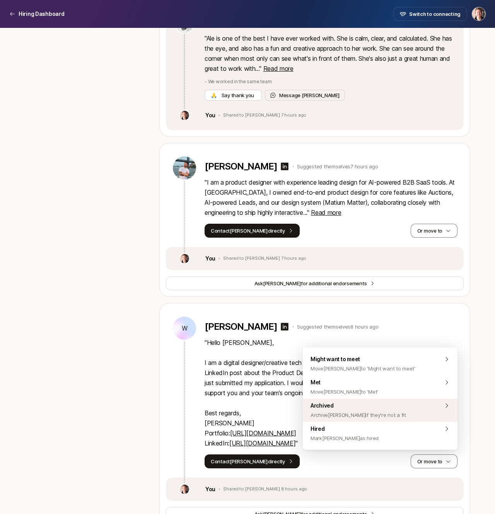
click at [395, 419] on div "Archived Archive [PERSON_NAME] if they're not a fit" at bounding box center [380, 410] width 155 height 23
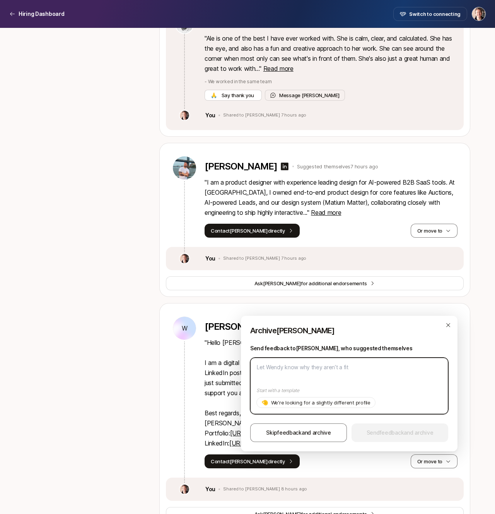
click at [363, 377] on textarea at bounding box center [349, 386] width 198 height 56
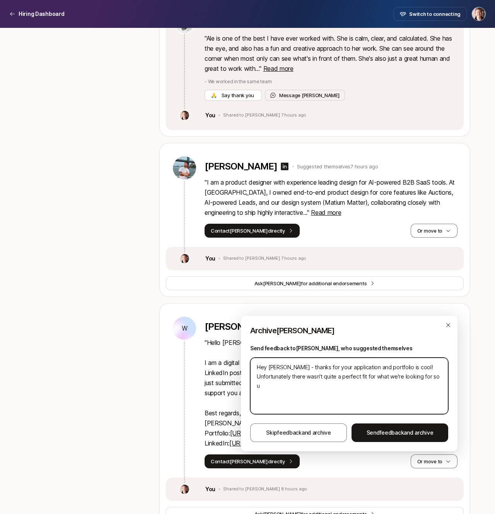
click at [294, 373] on textarea "Hey [PERSON_NAME] - thanks for your application and portfolio is cool! Unfortun…" at bounding box center [349, 386] width 198 height 56
click at [273, 380] on textarea "Hey [PERSON_NAME] - thanks for your application and portfolio is cool! Unfortun…" at bounding box center [349, 386] width 198 height 56
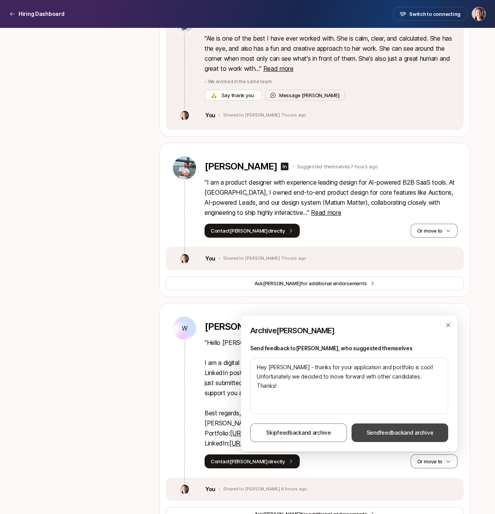
click at [390, 434] on span "feedback" at bounding box center [392, 432] width 24 height 7
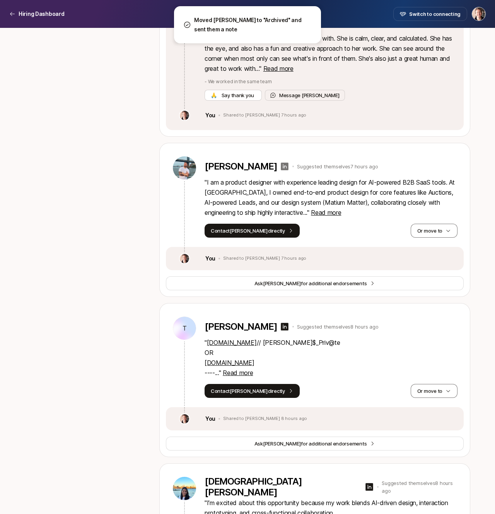
click at [281, 164] on icon at bounding box center [285, 167] width 8 height 8
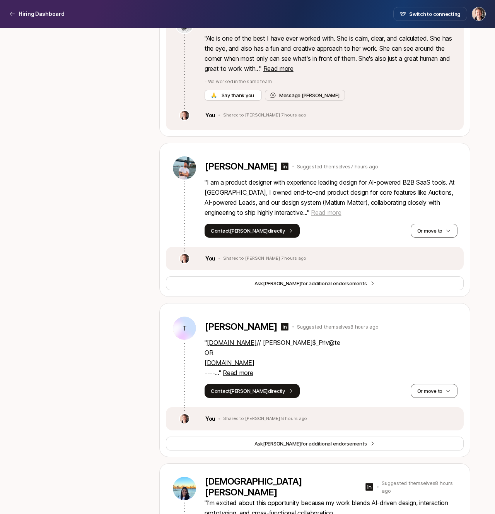
click at [341, 213] on span "Read more" at bounding box center [326, 213] width 30 height 8
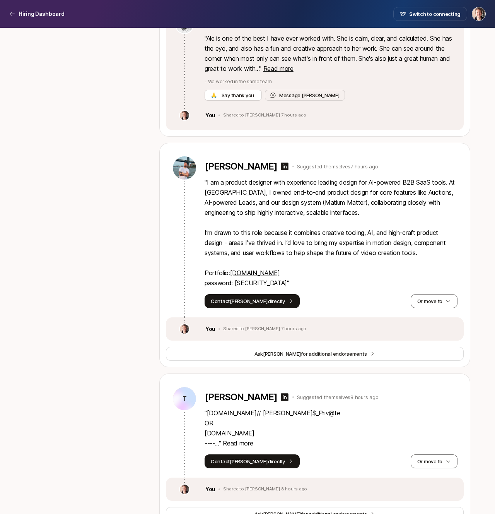
click at [370, 245] on p "" I am a product designer with experience leading design for AI-powered B2B Saa…" at bounding box center [331, 232] width 253 height 111
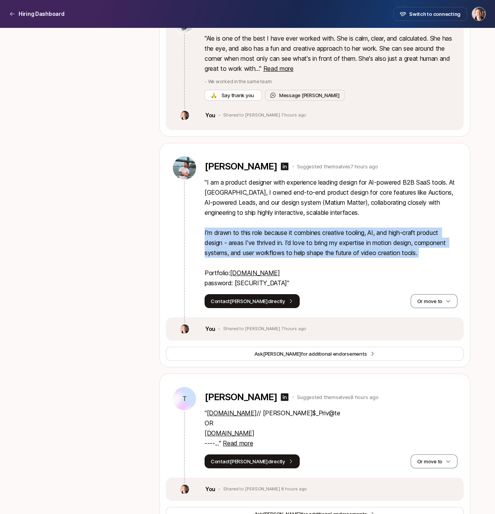
click at [394, 252] on p "" I am a product designer with experience leading design for AI-powered B2B Saa…" at bounding box center [331, 232] width 253 height 111
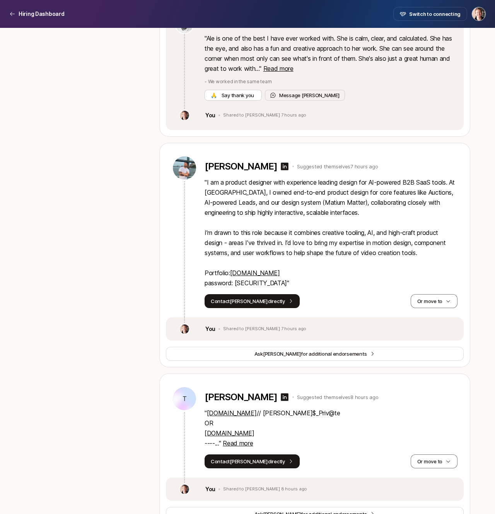
click at [394, 252] on p "" I am a product designer with experience leading design for AI-powered B2B Saa…" at bounding box center [331, 232] width 253 height 111
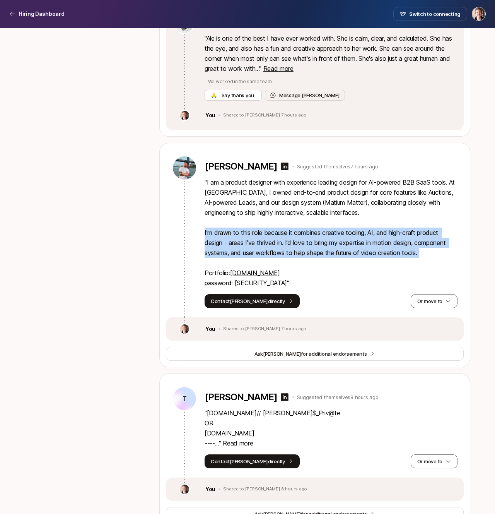
click at [397, 281] on p "" I am a product designer with experience leading design for AI-powered B2B Saa…" at bounding box center [331, 232] width 253 height 111
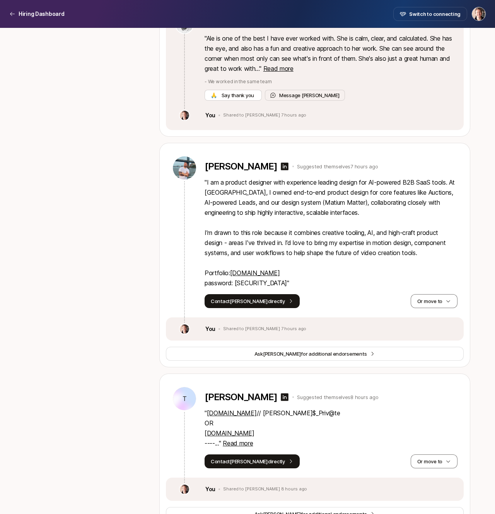
click at [254, 270] on link "[DOMAIN_NAME]" at bounding box center [255, 273] width 50 height 8
click at [437, 303] on button "Or move to" at bounding box center [434, 301] width 47 height 14
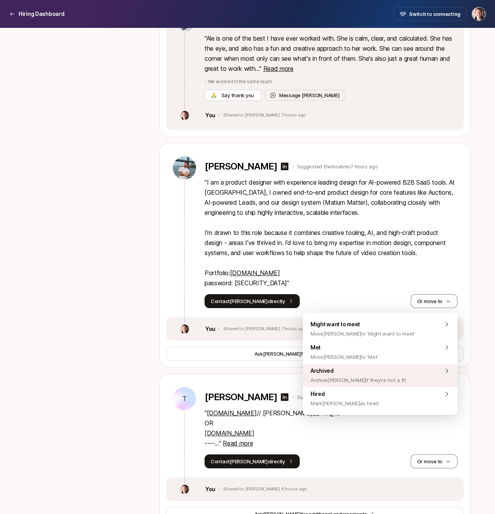
click at [392, 373] on div "Archived Archive [PERSON_NAME] if they're not a fit" at bounding box center [380, 375] width 155 height 23
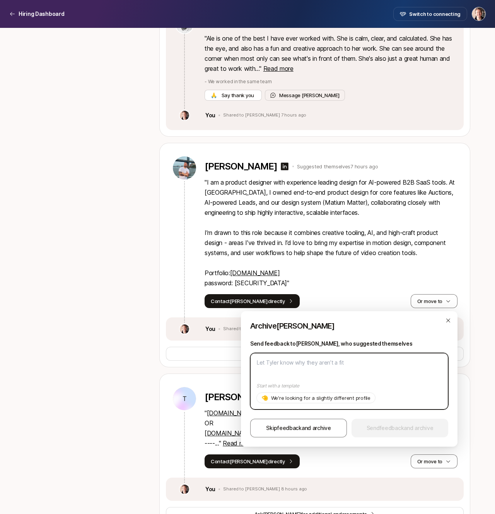
click at [378, 370] on textarea at bounding box center [349, 381] width 198 height 56
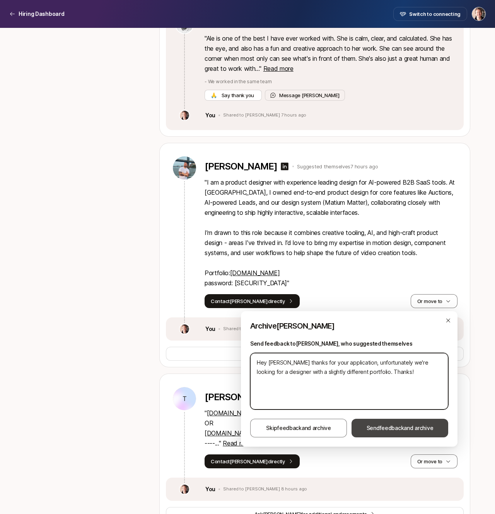
click at [407, 431] on span "Send feedback and archive" at bounding box center [400, 427] width 67 height 9
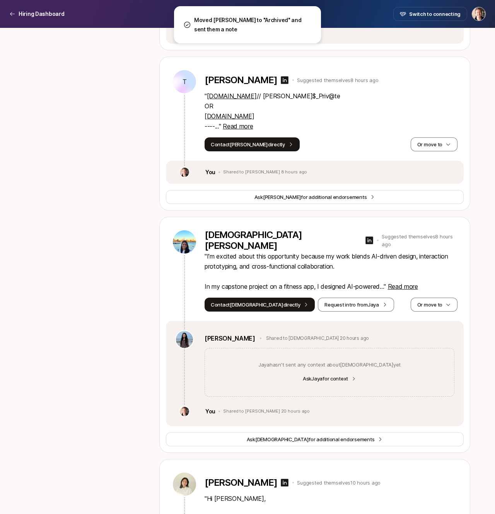
scroll to position [587, 0]
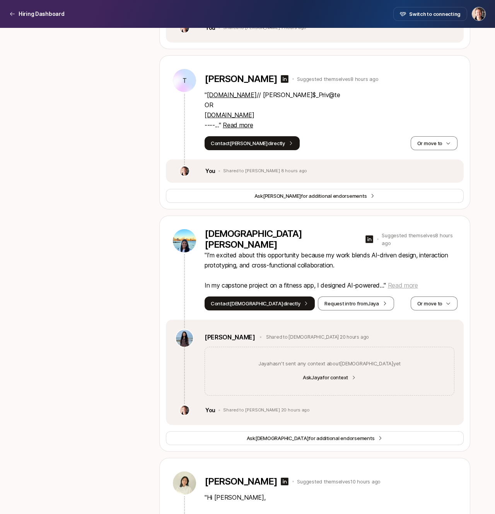
click at [404, 286] on span "Read more" at bounding box center [403, 285] width 30 height 8
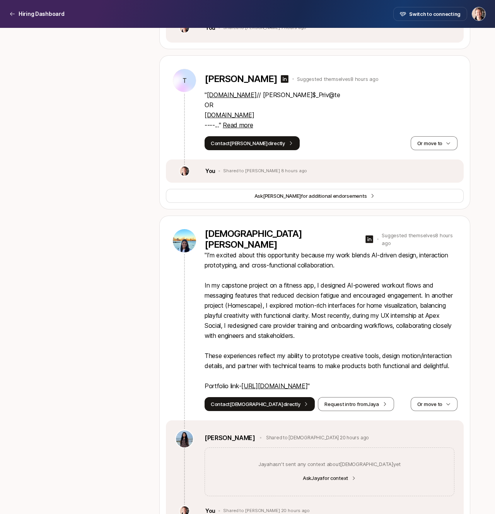
click at [301, 385] on link "[URL][DOMAIN_NAME]" at bounding box center [274, 386] width 66 height 8
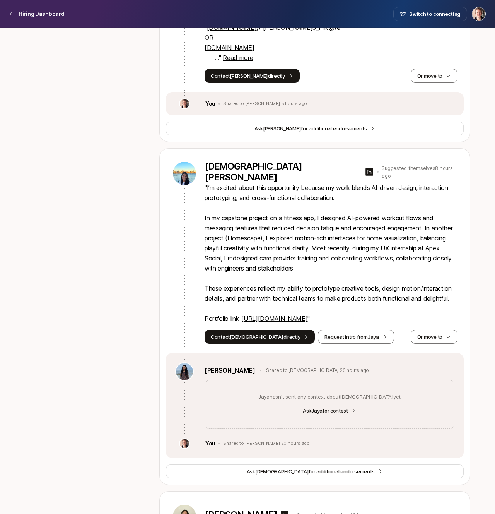
scroll to position [655, 0]
click at [417, 332] on button "Or move to" at bounding box center [434, 336] width 47 height 14
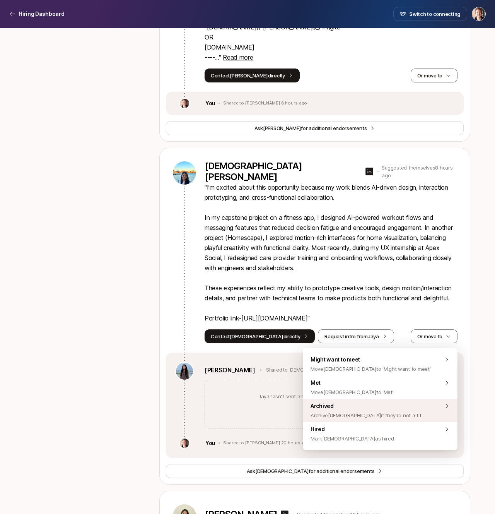
click at [380, 417] on span "Archive [DEMOGRAPHIC_DATA] if they're not a fit" at bounding box center [366, 415] width 111 height 9
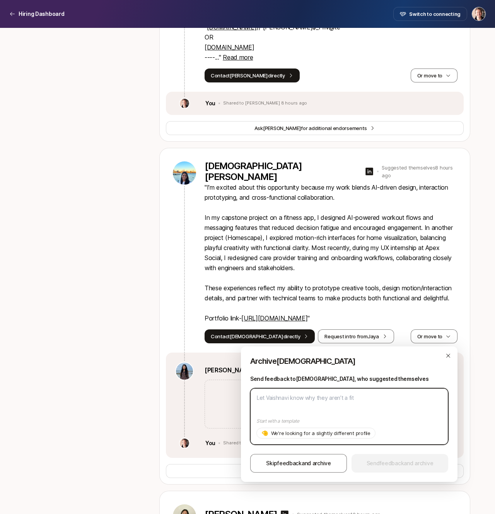
click at [368, 417] on textarea at bounding box center [349, 416] width 198 height 56
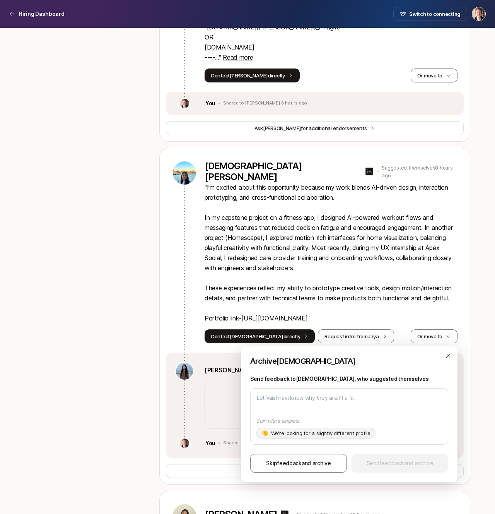
click at [332, 436] on p "We're looking for a slightly different profile" at bounding box center [320, 433] width 99 height 8
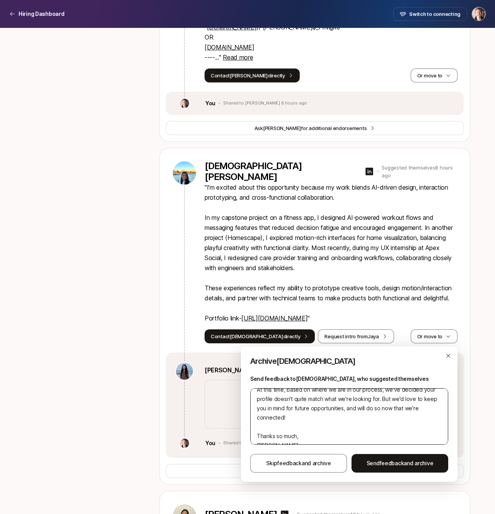
scroll to position [56, 0]
click at [322, 412] on textarea "Hi [PERSON_NAME], Thanks for your interest in the Founding Product Designer!! Y…" at bounding box center [349, 416] width 198 height 56
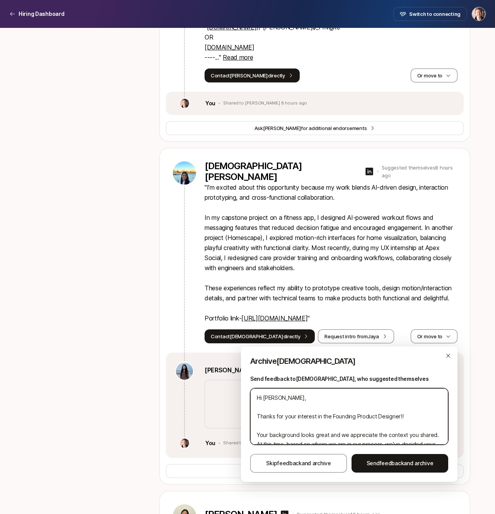
scroll to position [22, 0]
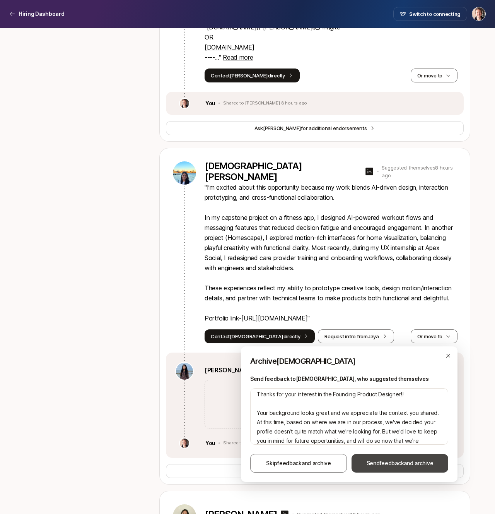
click at [378, 468] on button "Send feedback and archive" at bounding box center [400, 463] width 97 height 19
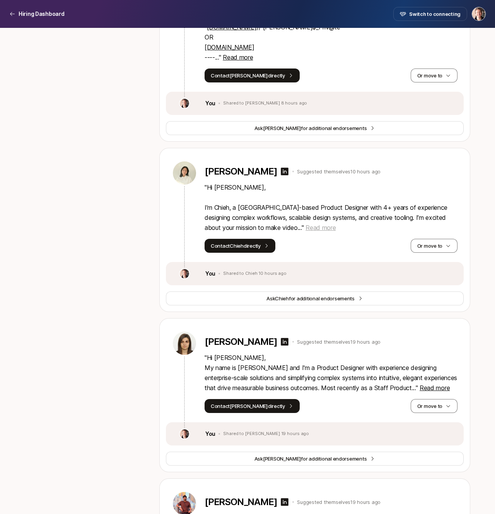
click at [306, 229] on span "Read more" at bounding box center [321, 228] width 30 height 8
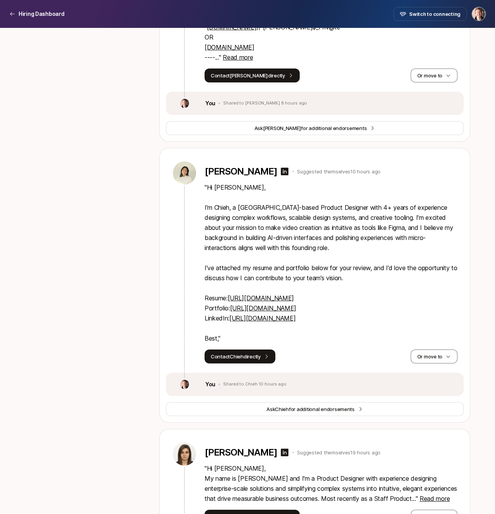
click at [264, 298] on link "[URL][DOMAIN_NAME]" at bounding box center [261, 298] width 66 height 8
click at [277, 307] on link "[URL][DOMAIN_NAME]" at bounding box center [263, 308] width 66 height 8
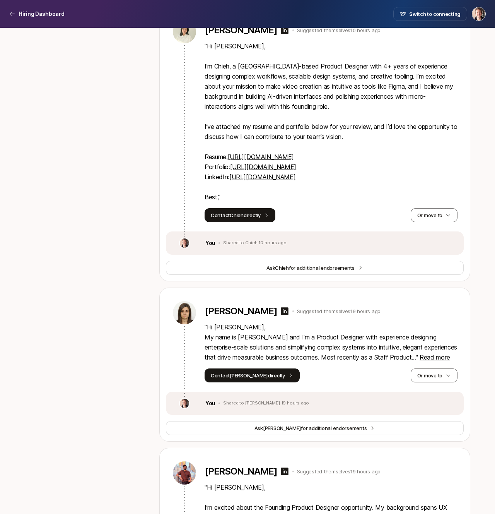
scroll to position [888, 0]
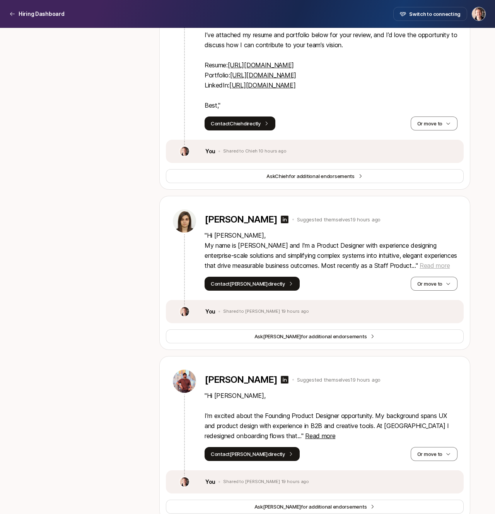
click at [420, 267] on span "Read more" at bounding box center [435, 266] width 30 height 8
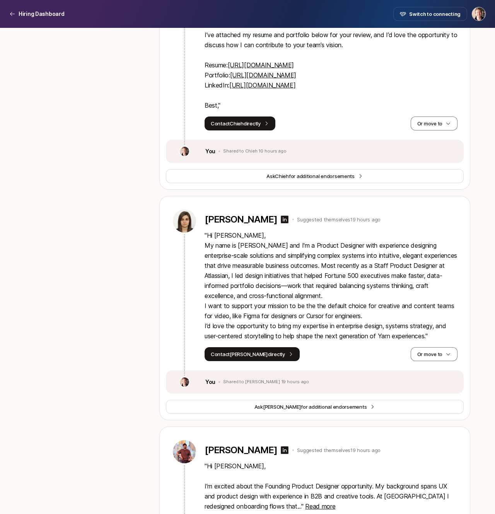
click at [279, 282] on p "" Hi [PERSON_NAME], My name is [PERSON_NAME] and I'm a Product Designer with ex…" at bounding box center [331, 285] width 253 height 111
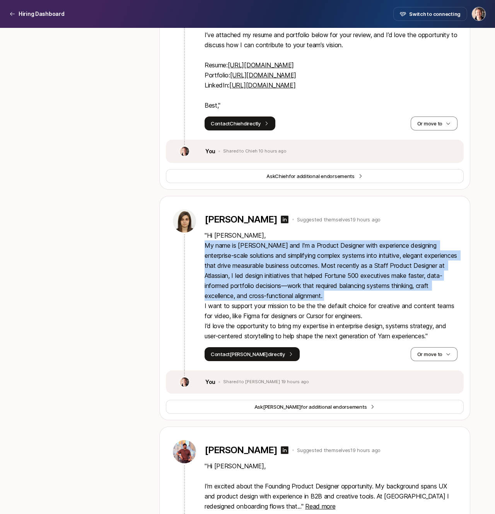
click at [249, 306] on p "" Hi [PERSON_NAME], My name is [PERSON_NAME] and I'm a Product Designer with ex…" at bounding box center [331, 285] width 253 height 111
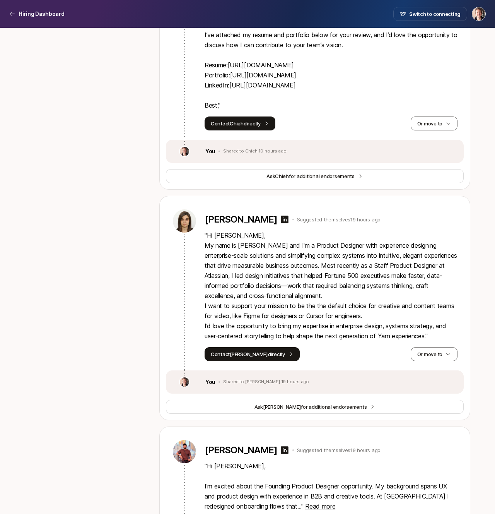
click at [249, 306] on p "" Hi [PERSON_NAME], My name is [PERSON_NAME] and I'm a Product Designer with ex…" at bounding box center [331, 285] width 253 height 111
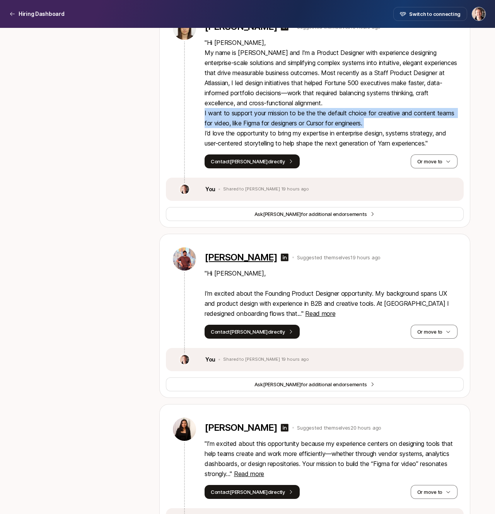
scroll to position [1096, 0]
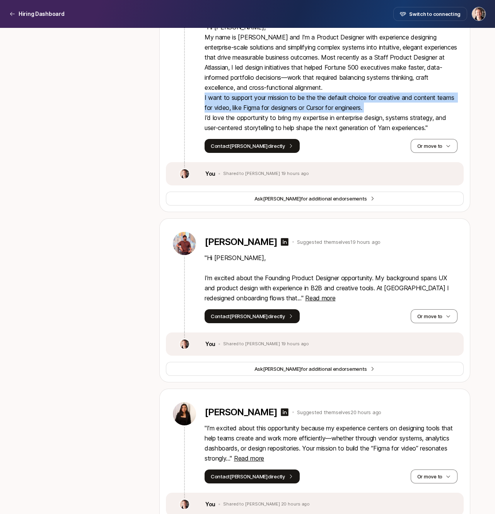
click at [356, 284] on p "" Hi [PERSON_NAME], I’m excited about the Founding Product Designer opportunity…" at bounding box center [331, 278] width 253 height 50
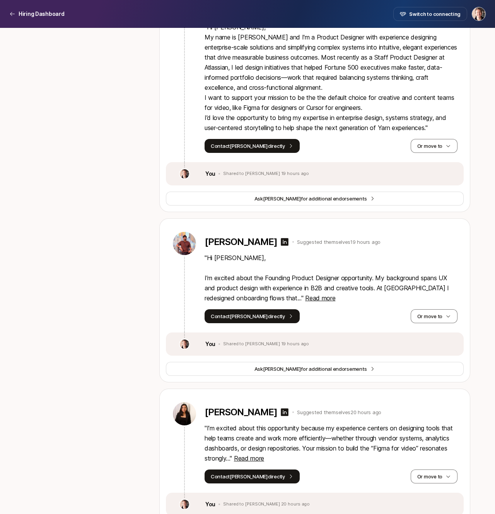
click at [356, 284] on p "" Hi [PERSON_NAME], I’m excited about the Founding Product Designer opportunity…" at bounding box center [331, 278] width 253 height 50
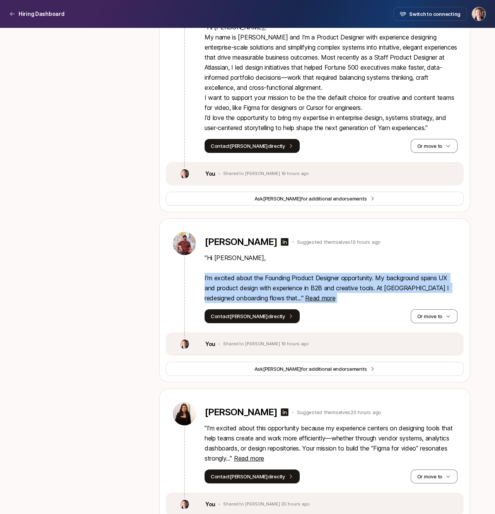
scroll to position [1131, 0]
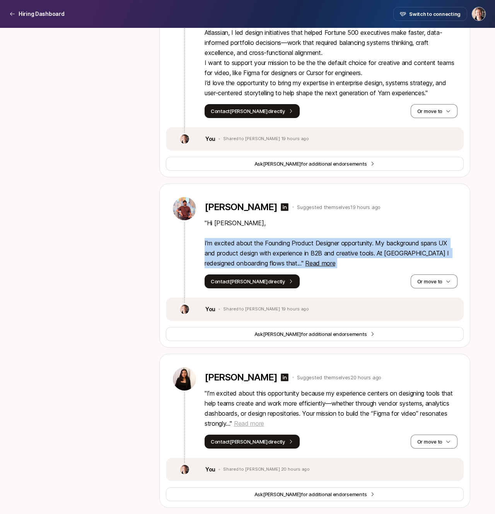
click at [252, 424] on span "Read more" at bounding box center [249, 423] width 30 height 8
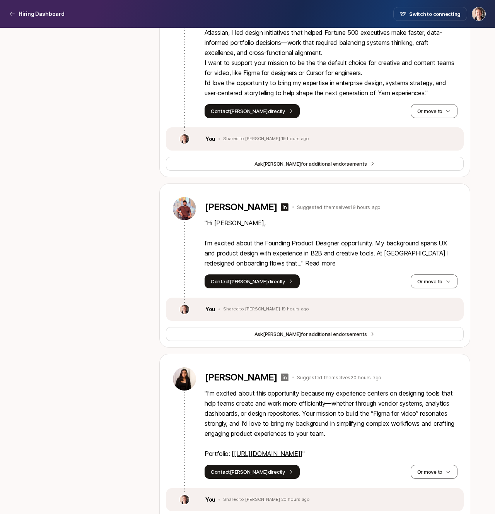
click at [289, 377] on icon at bounding box center [285, 377] width 8 height 8
click at [252, 454] on link "[URL][DOMAIN_NAME]" at bounding box center [267, 454] width 66 height 8
